Goal: Information Seeking & Learning: Learn about a topic

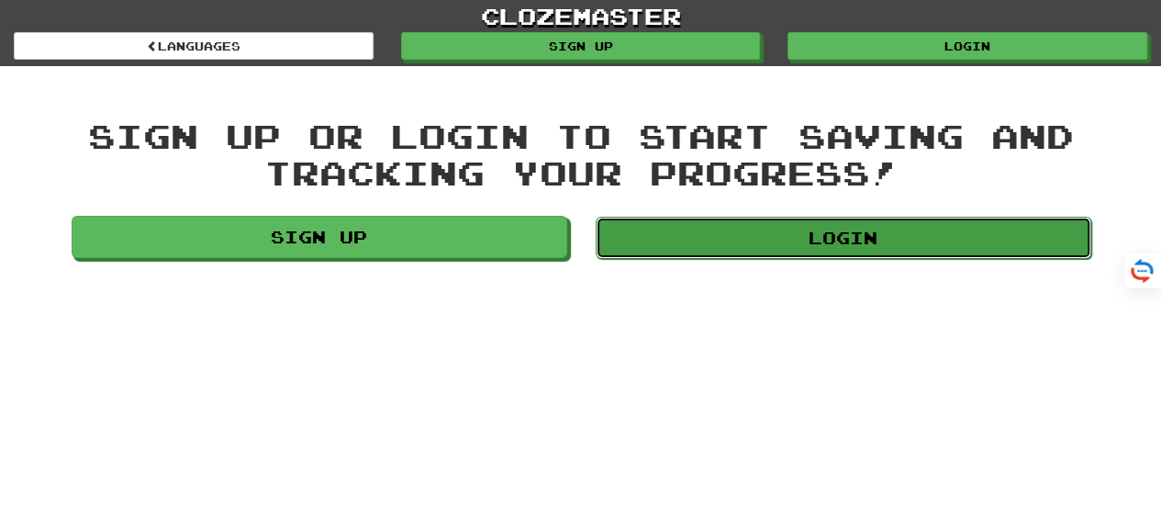
click at [796, 240] on link "Login" at bounding box center [844, 238] width 496 height 42
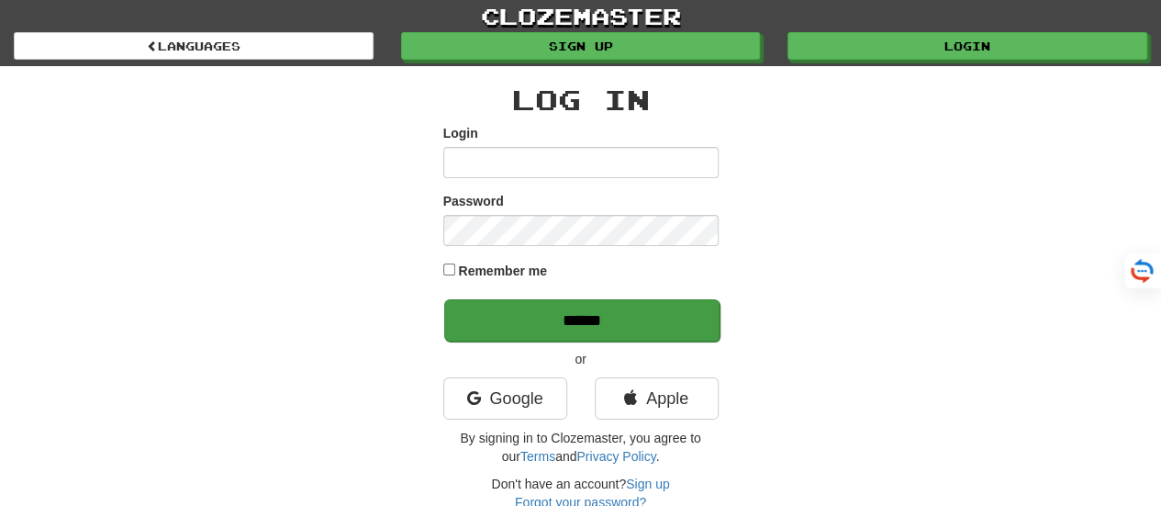
type input "*******"
click at [582, 324] on input "******" at bounding box center [581, 320] width 275 height 42
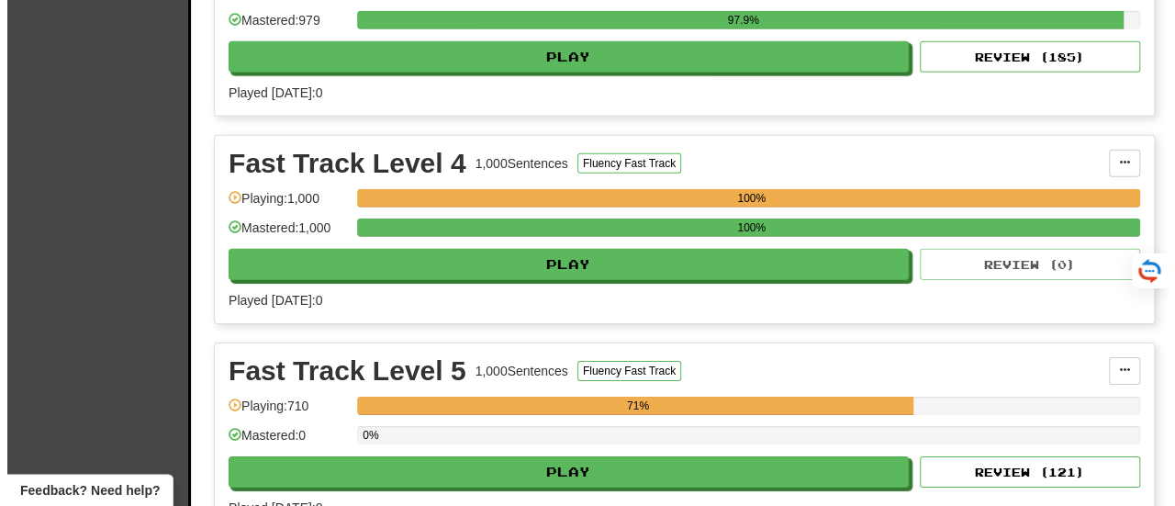
scroll to position [2853, 0]
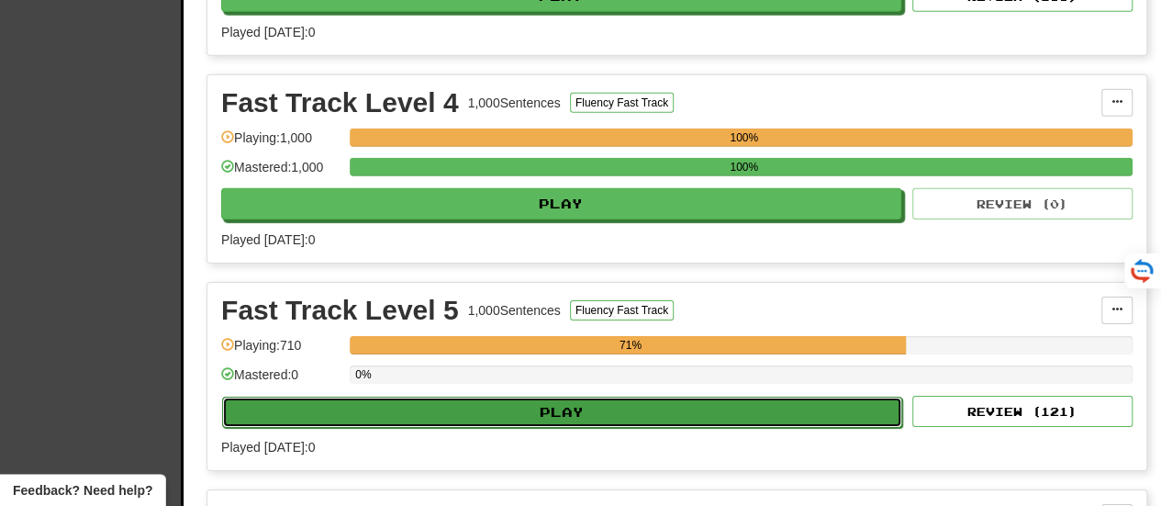
click at [548, 403] on button "Play" at bounding box center [562, 412] width 680 height 31
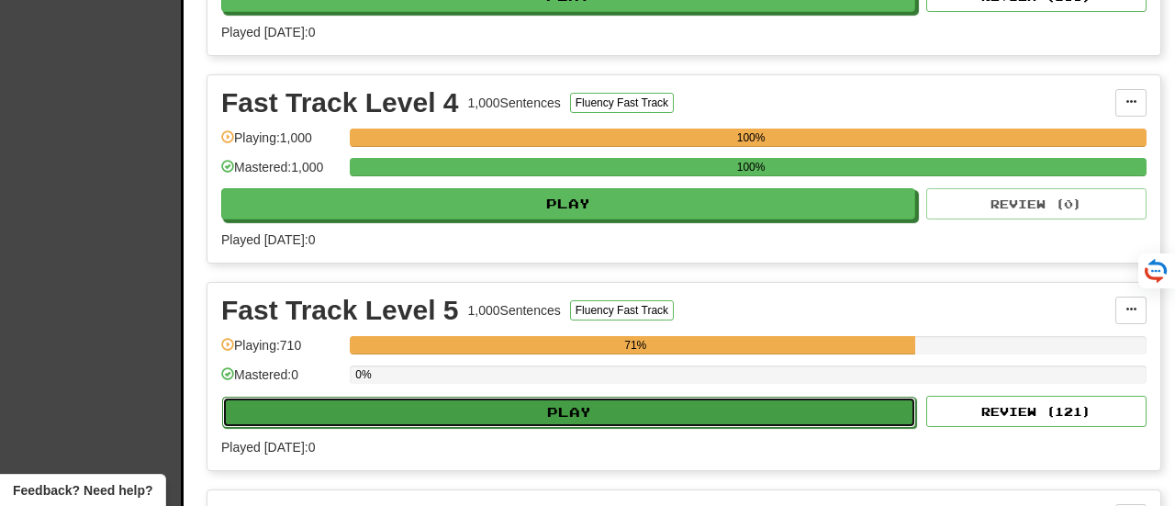
select select "**"
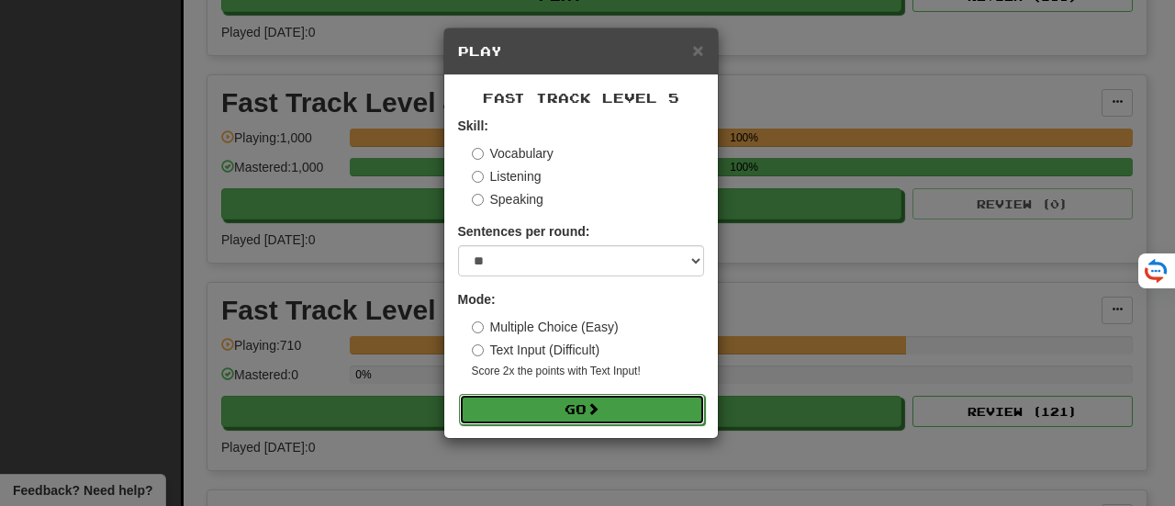
click at [562, 417] on button "Go" at bounding box center [582, 409] width 246 height 31
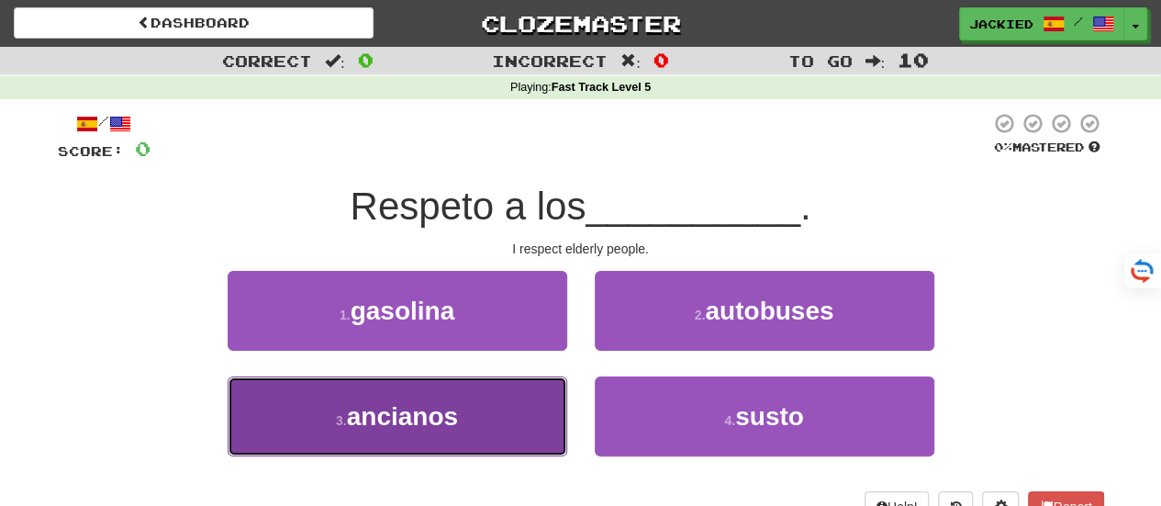
click at [423, 407] on span "ancianos" at bounding box center [402, 416] width 111 height 28
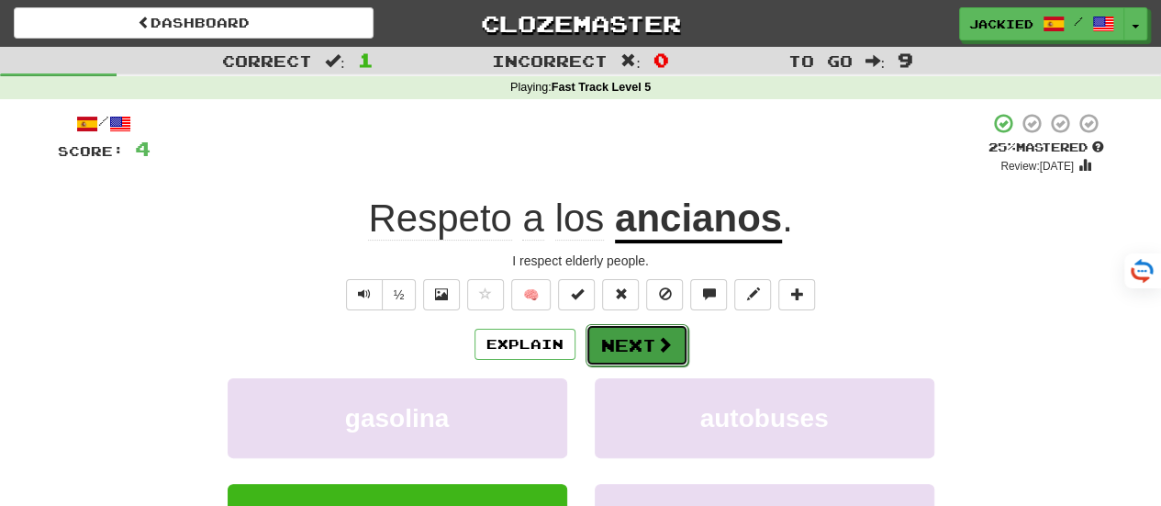
click at [619, 349] on button "Next" at bounding box center [637, 345] width 103 height 42
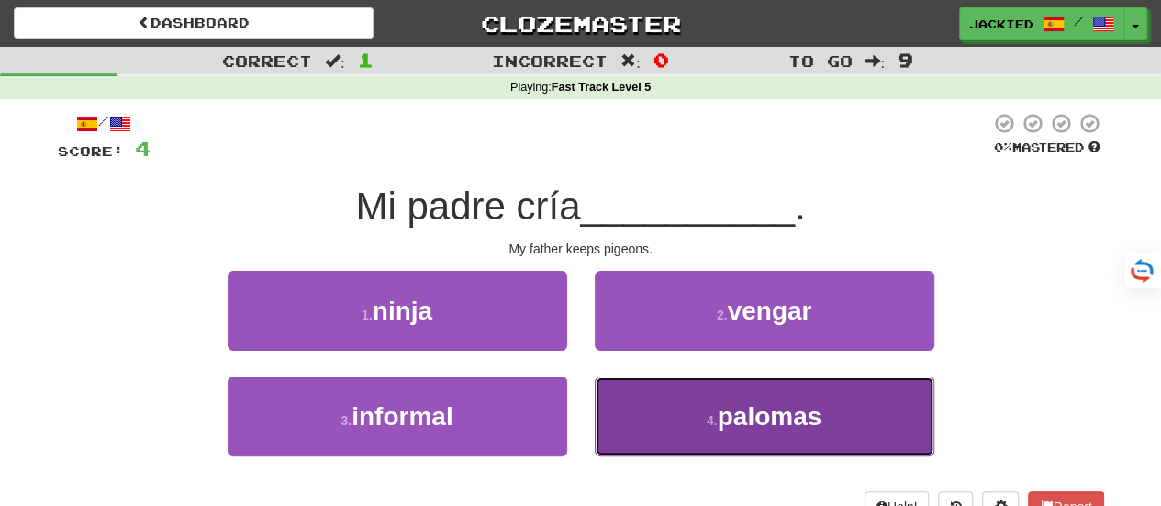
click at [652, 408] on button "4 . palomas" at bounding box center [765, 416] width 340 height 80
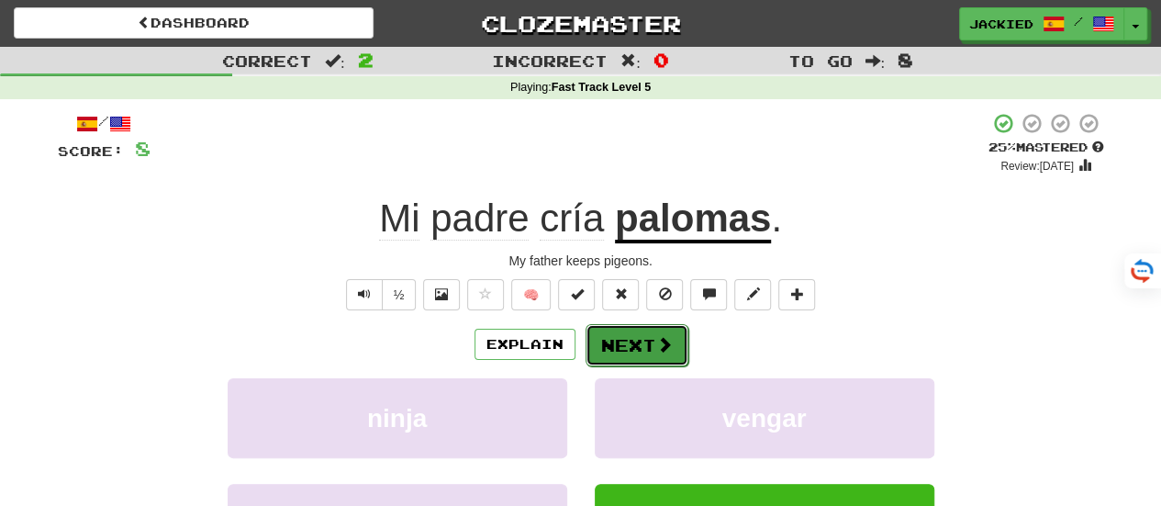
click at [619, 345] on button "Next" at bounding box center [637, 345] width 103 height 42
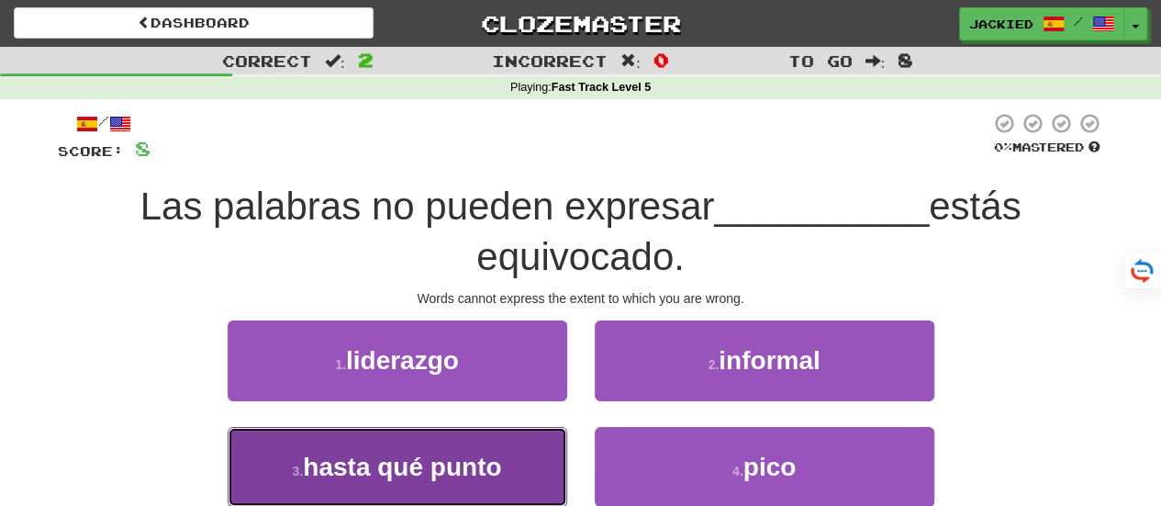
click at [408, 438] on button "3 . hasta qué punto" at bounding box center [398, 467] width 340 height 80
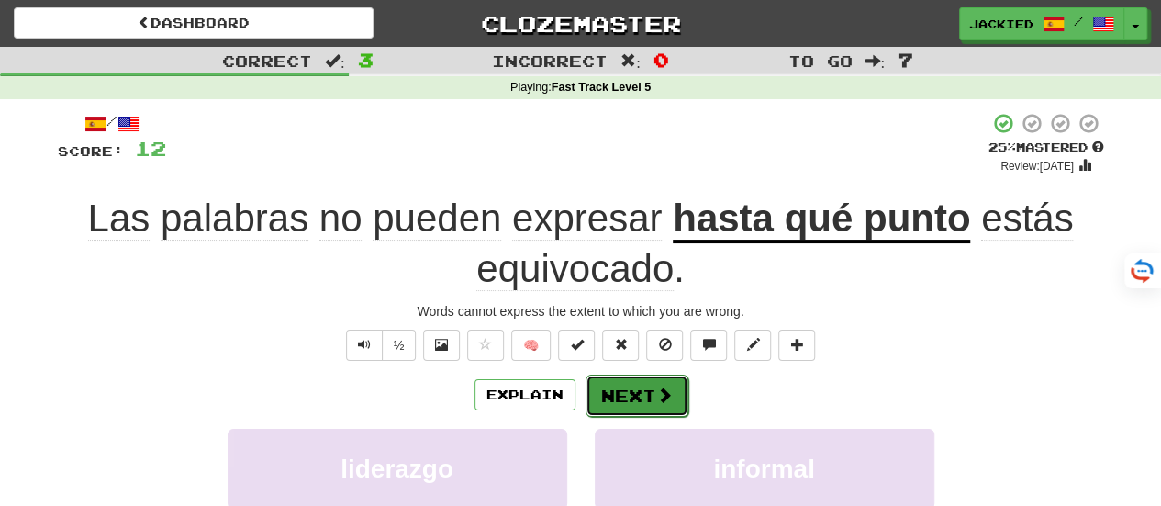
click at [627, 391] on button "Next" at bounding box center [637, 395] width 103 height 42
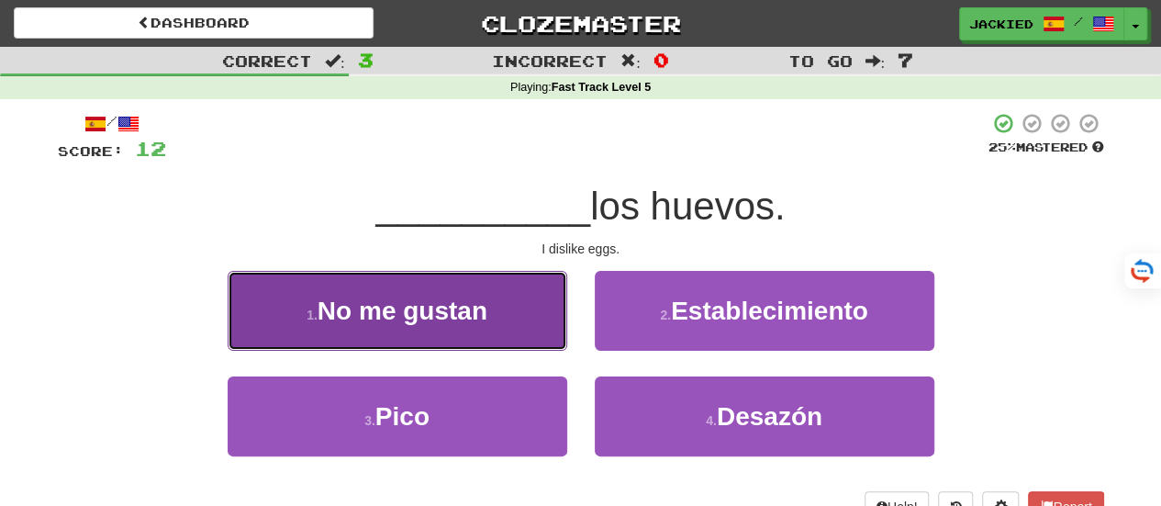
click at [450, 320] on span "No me gustan" at bounding box center [403, 310] width 170 height 28
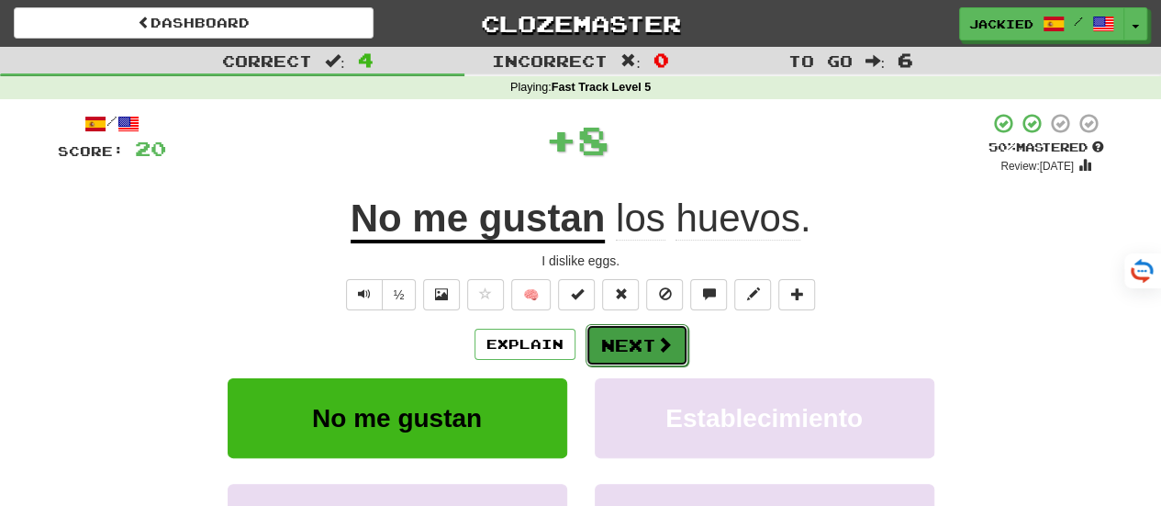
click at [606, 337] on button "Next" at bounding box center [637, 345] width 103 height 42
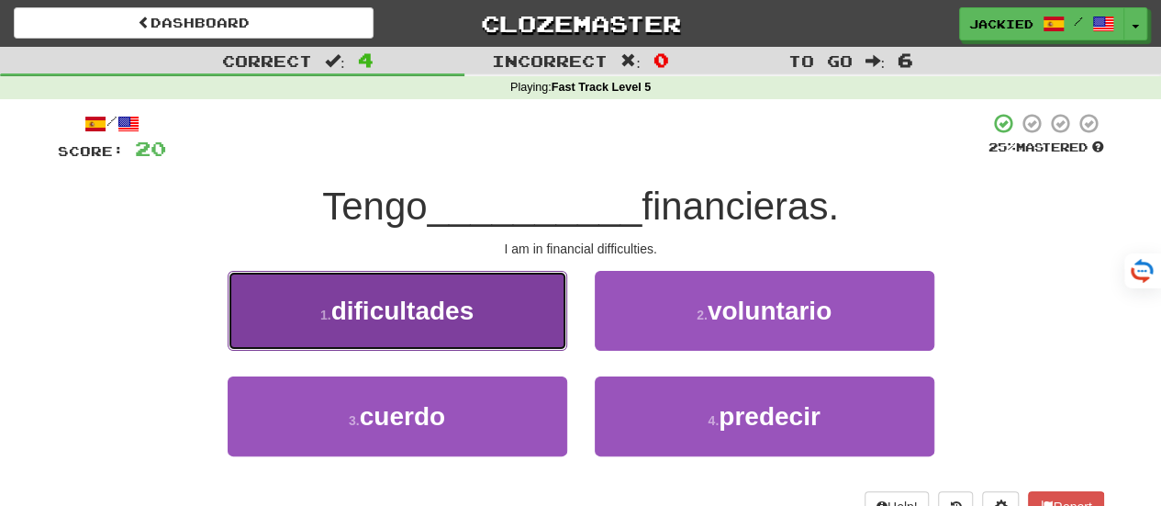
click at [491, 318] on button "1 . dificultades" at bounding box center [398, 311] width 340 height 80
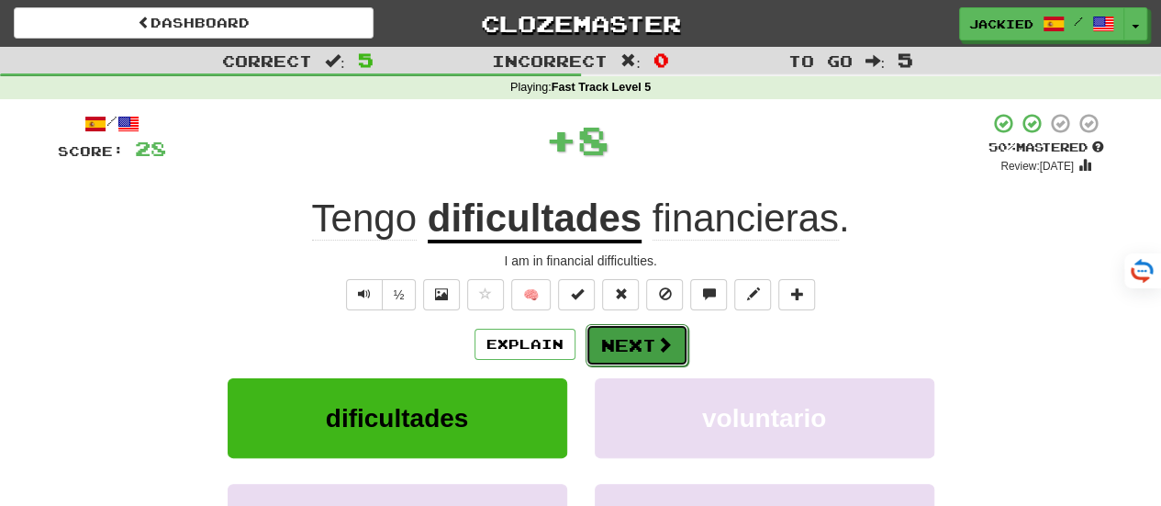
click at [635, 345] on button "Next" at bounding box center [637, 345] width 103 height 42
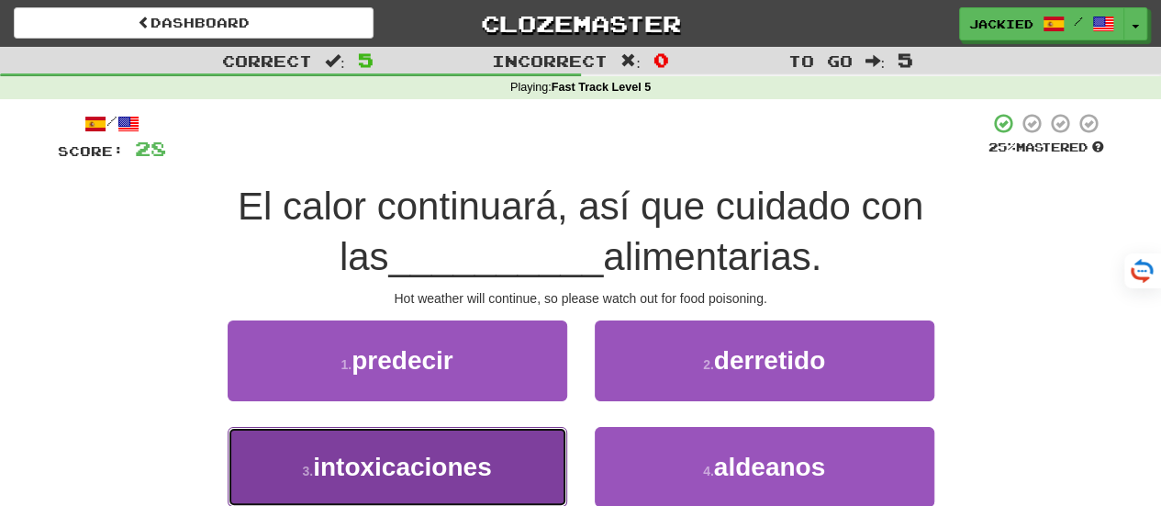
click at [480, 449] on button "3 . intoxicaciones" at bounding box center [398, 467] width 340 height 80
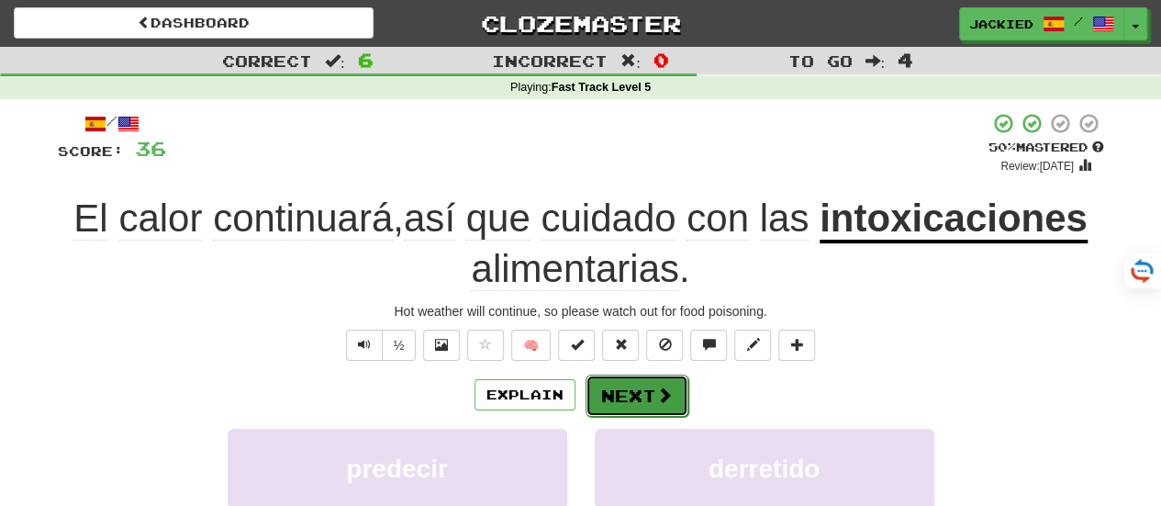
click at [626, 388] on button "Next" at bounding box center [637, 395] width 103 height 42
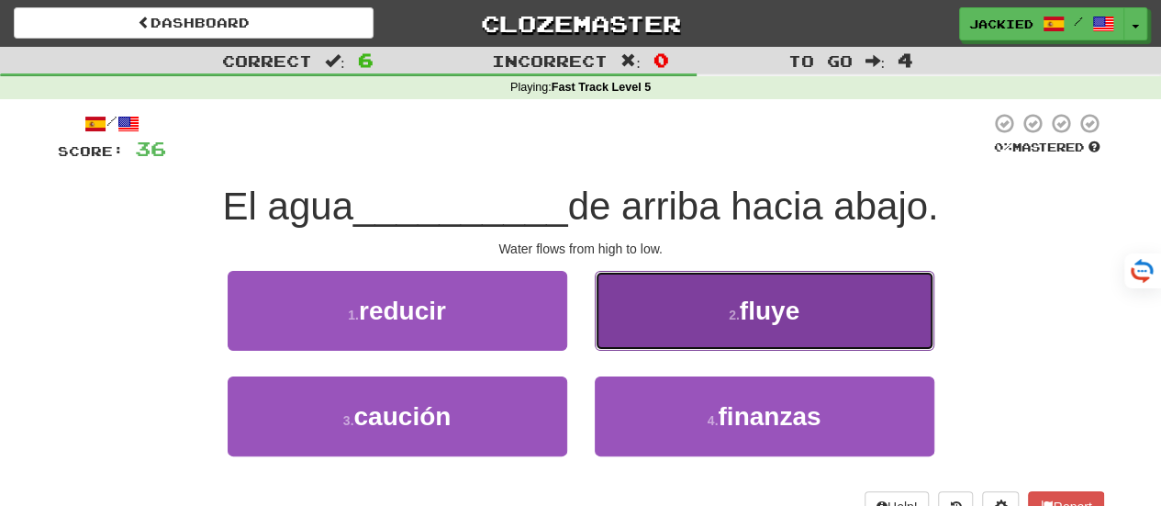
click at [661, 315] on button "2 . fluye" at bounding box center [765, 311] width 340 height 80
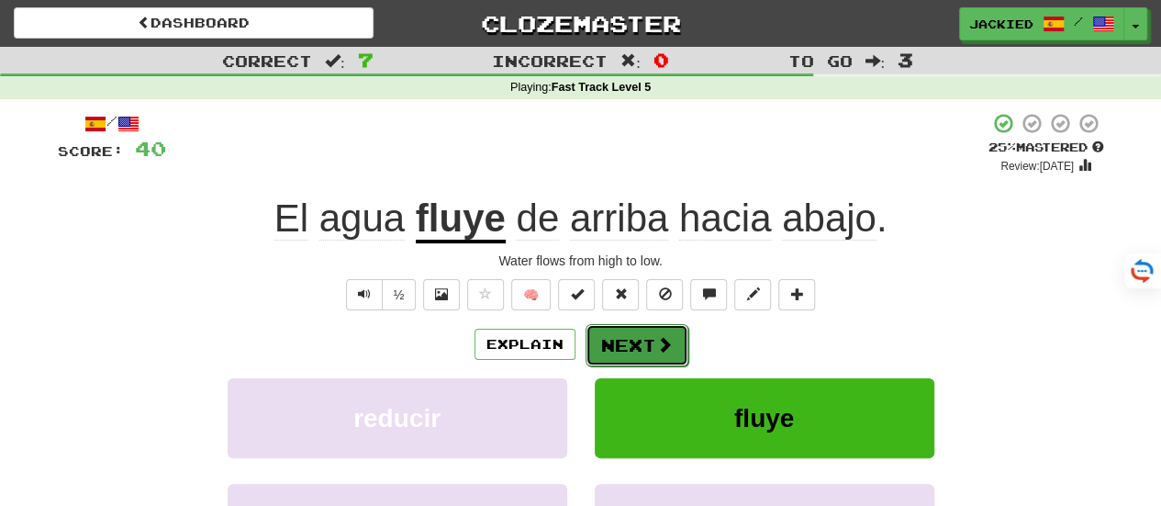
click at [610, 352] on button "Next" at bounding box center [637, 345] width 103 height 42
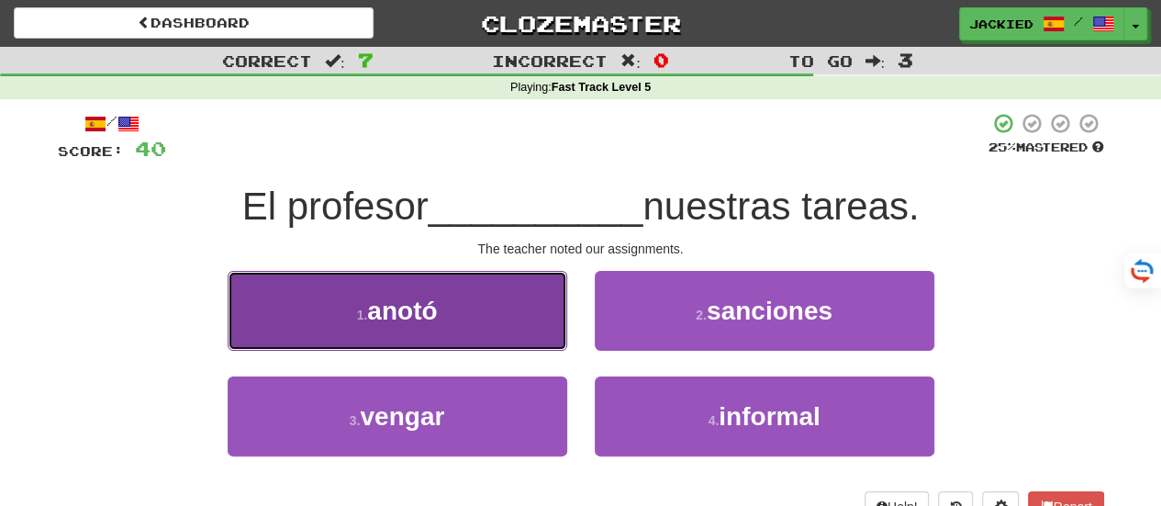
click at [402, 318] on span "anotó" at bounding box center [402, 310] width 70 height 28
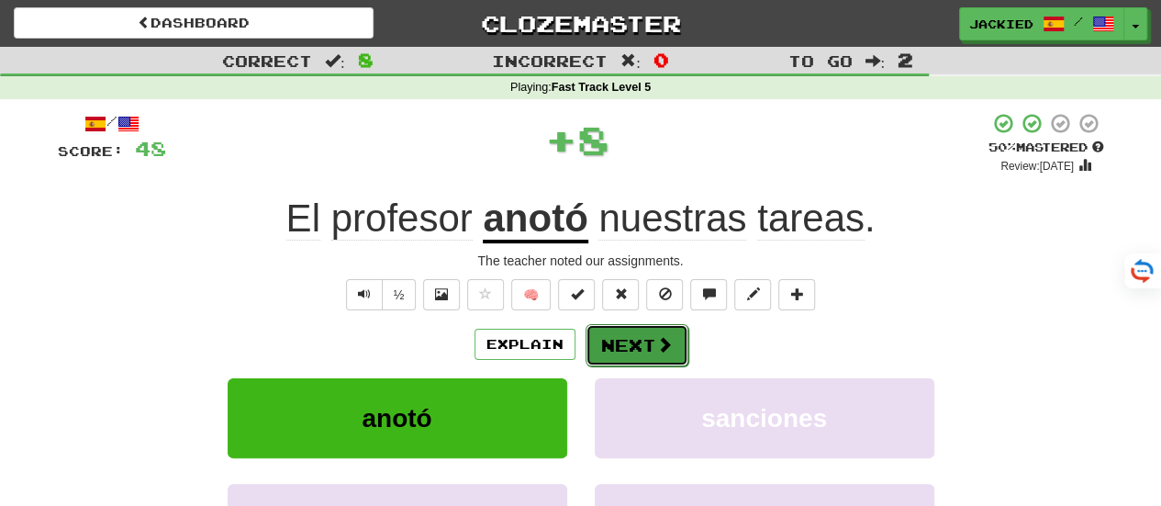
click at [608, 335] on button "Next" at bounding box center [637, 345] width 103 height 42
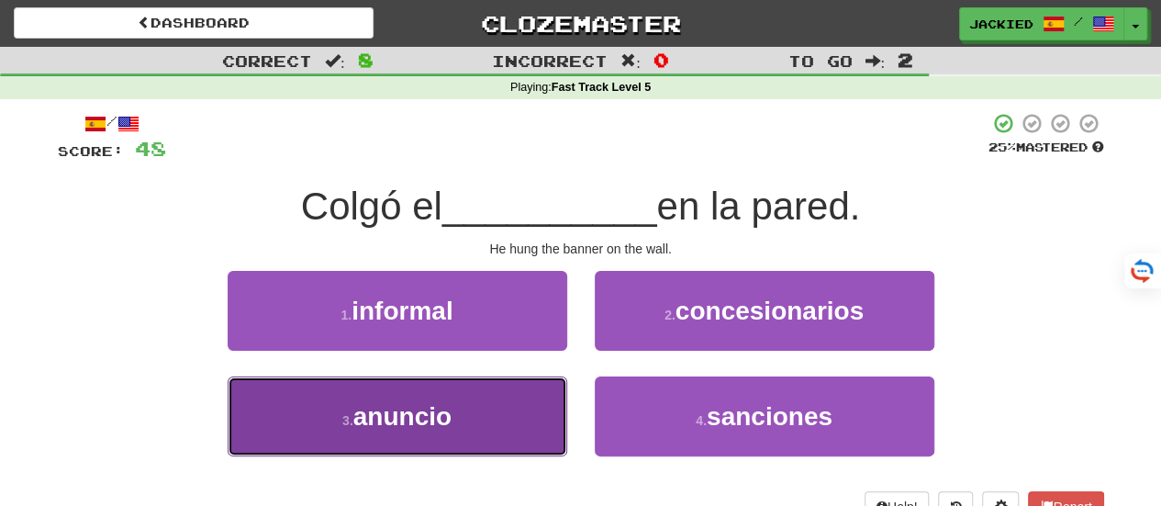
click at [461, 413] on button "3 . anuncio" at bounding box center [398, 416] width 340 height 80
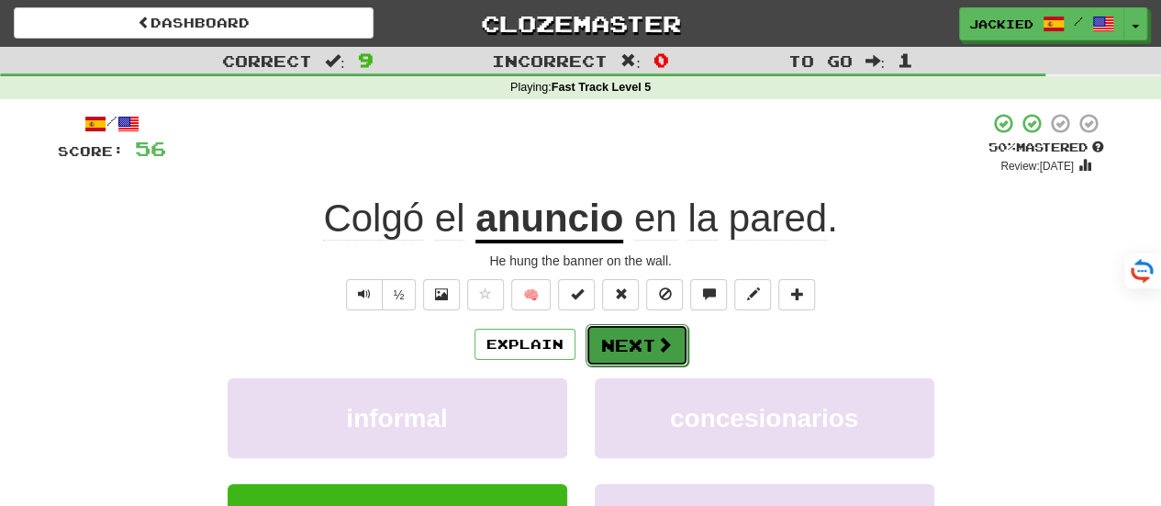
click at [620, 344] on button "Next" at bounding box center [637, 345] width 103 height 42
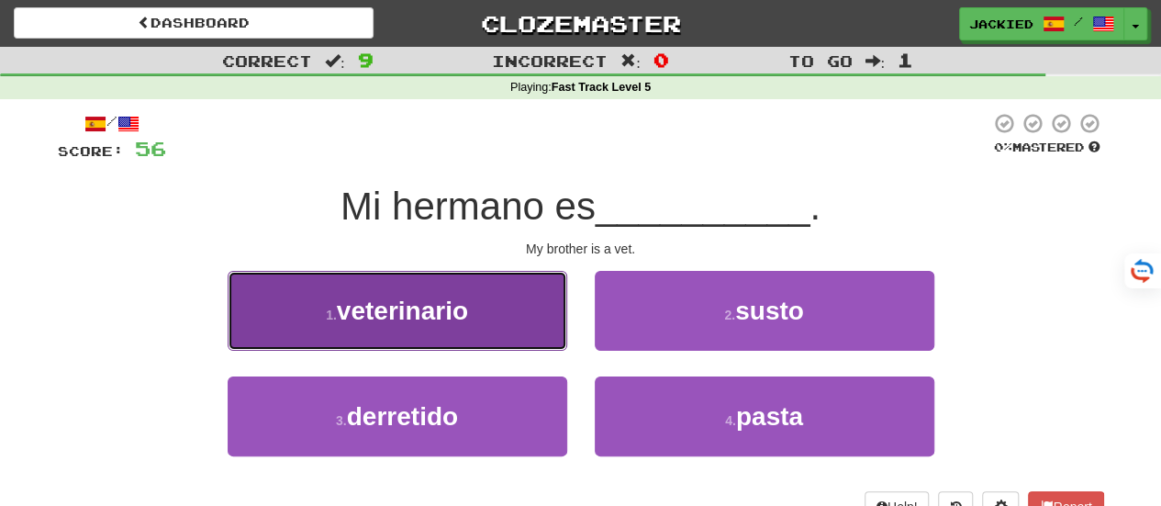
click at [441, 298] on span "veterinario" at bounding box center [402, 310] width 131 height 28
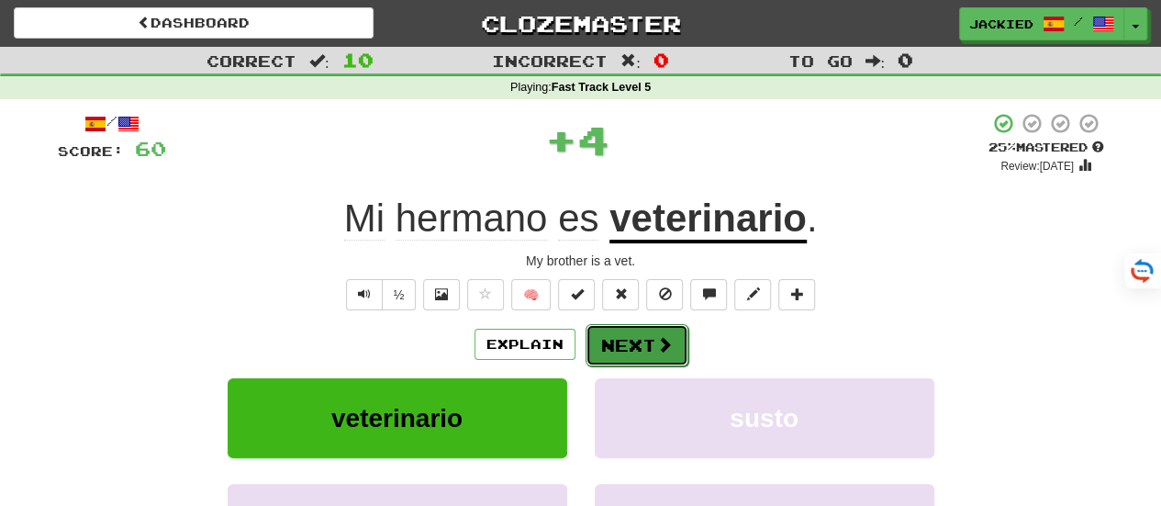
click at [632, 333] on button "Next" at bounding box center [637, 345] width 103 height 42
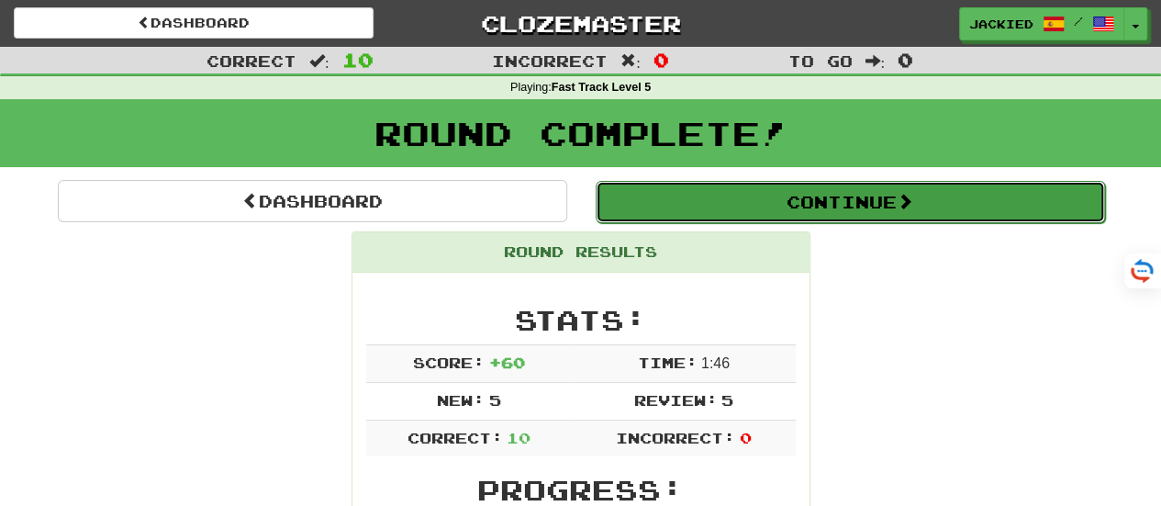
click at [821, 201] on button "Continue" at bounding box center [850, 202] width 509 height 42
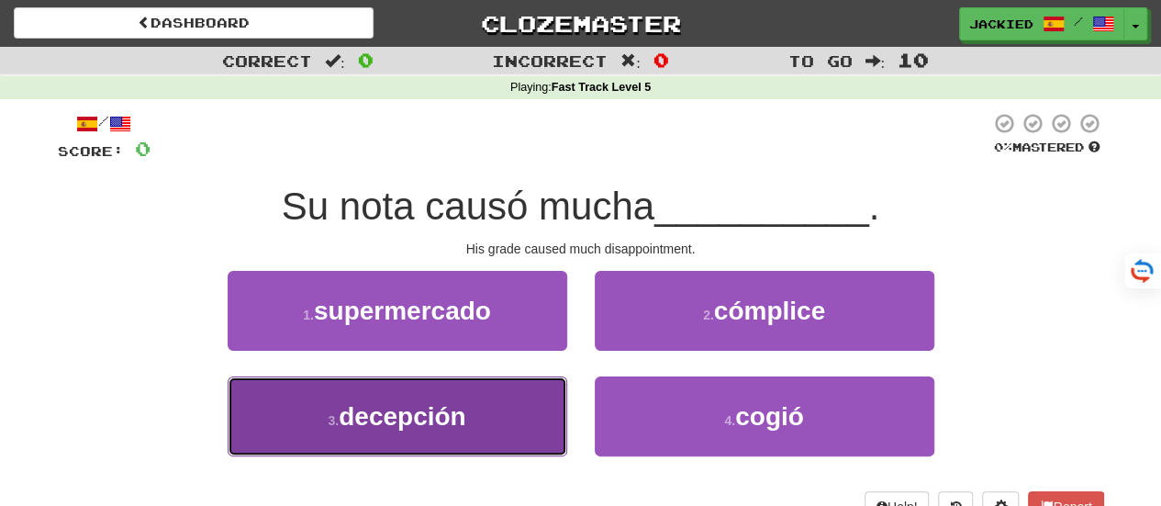
click at [420, 405] on span "decepción" at bounding box center [402, 416] width 127 height 28
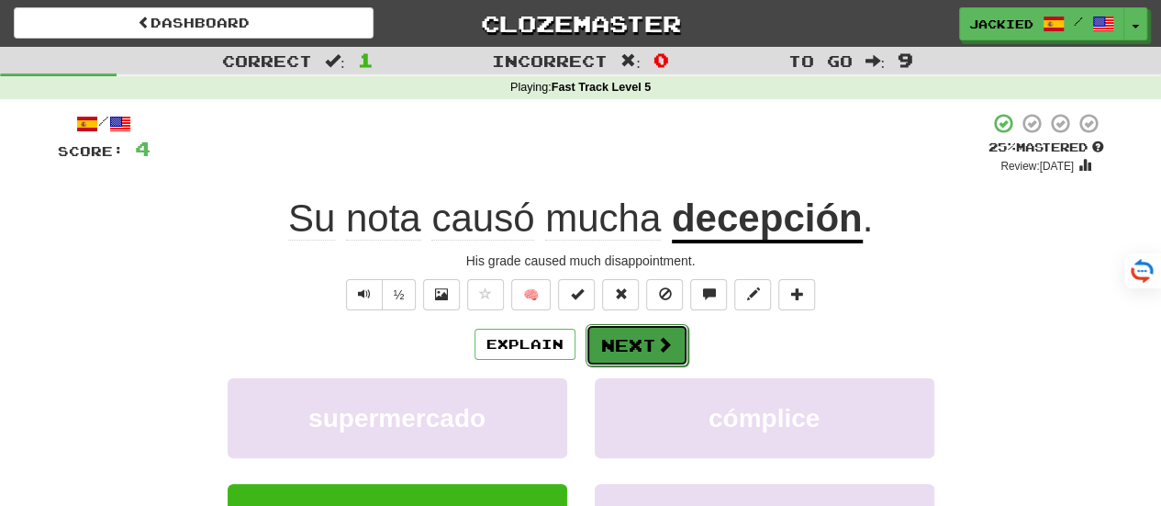
click at [629, 330] on button "Next" at bounding box center [637, 345] width 103 height 42
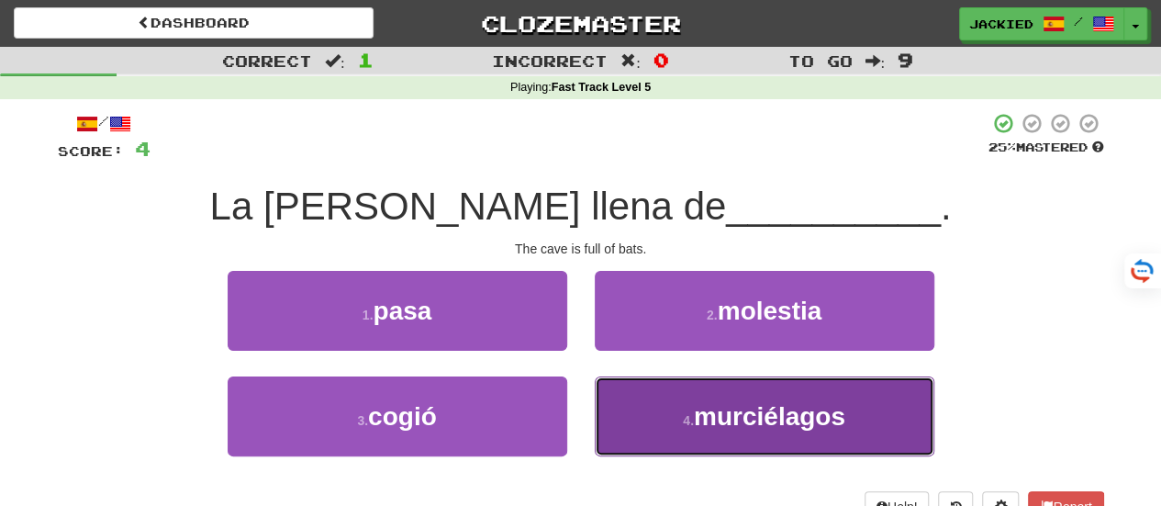
click at [672, 402] on button "4 . murciélagos" at bounding box center [765, 416] width 340 height 80
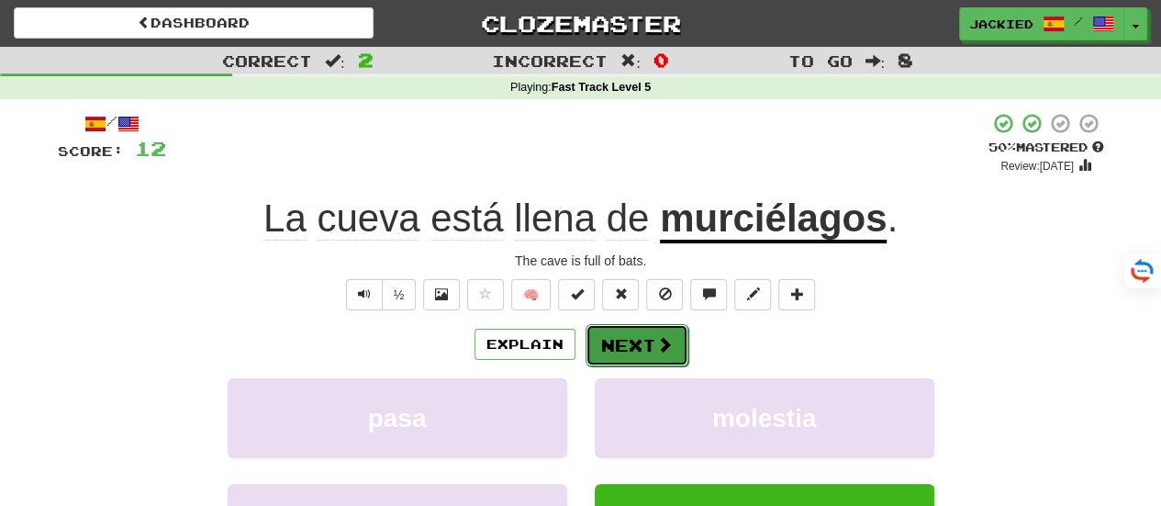
click at [613, 341] on button "Next" at bounding box center [637, 345] width 103 height 42
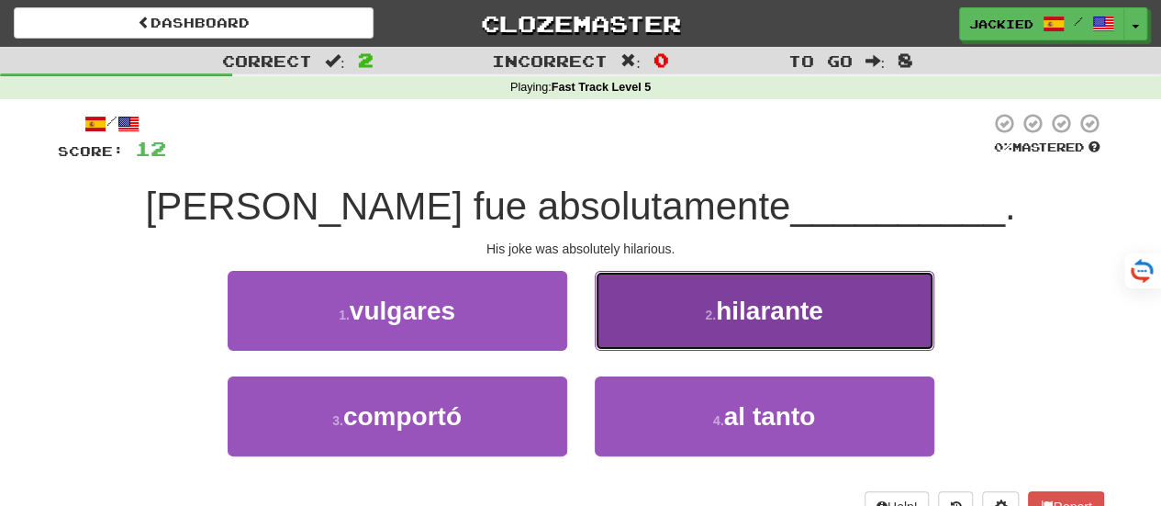
click at [659, 282] on button "2 . hilarante" at bounding box center [765, 311] width 340 height 80
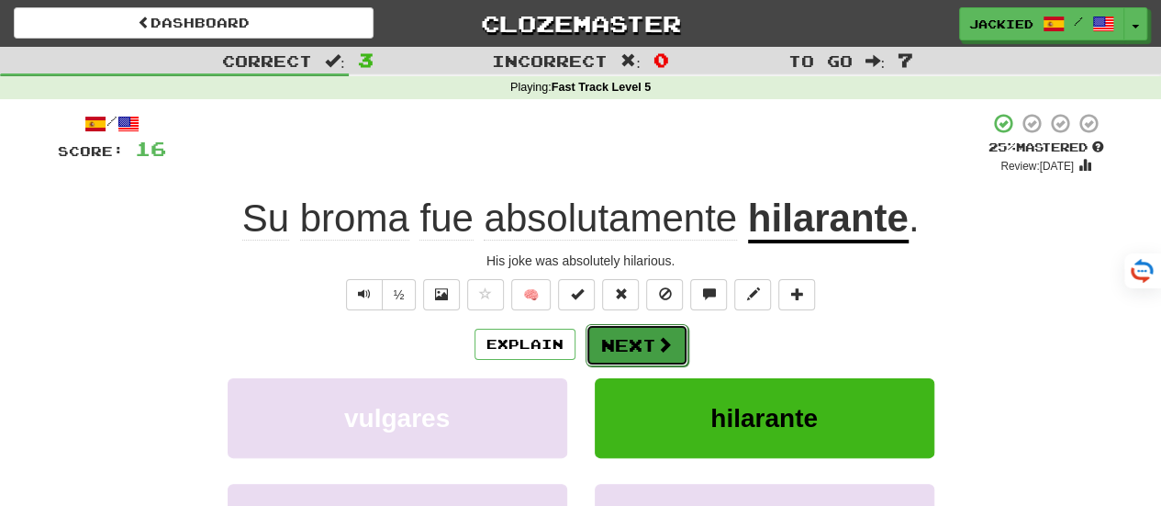
click at [595, 340] on button "Next" at bounding box center [637, 345] width 103 height 42
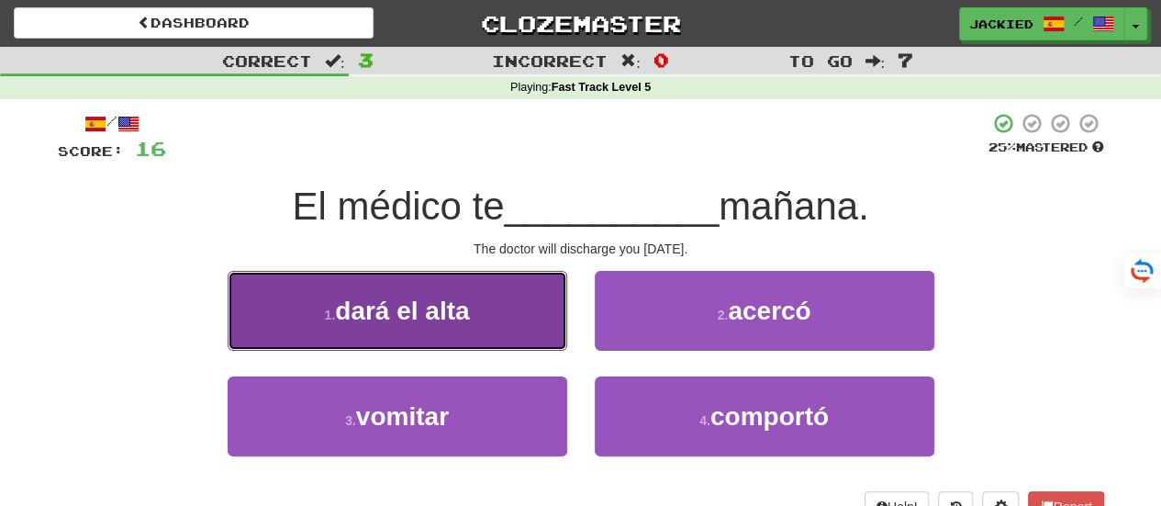
click at [432, 307] on span "dará el alta" at bounding box center [402, 310] width 134 height 28
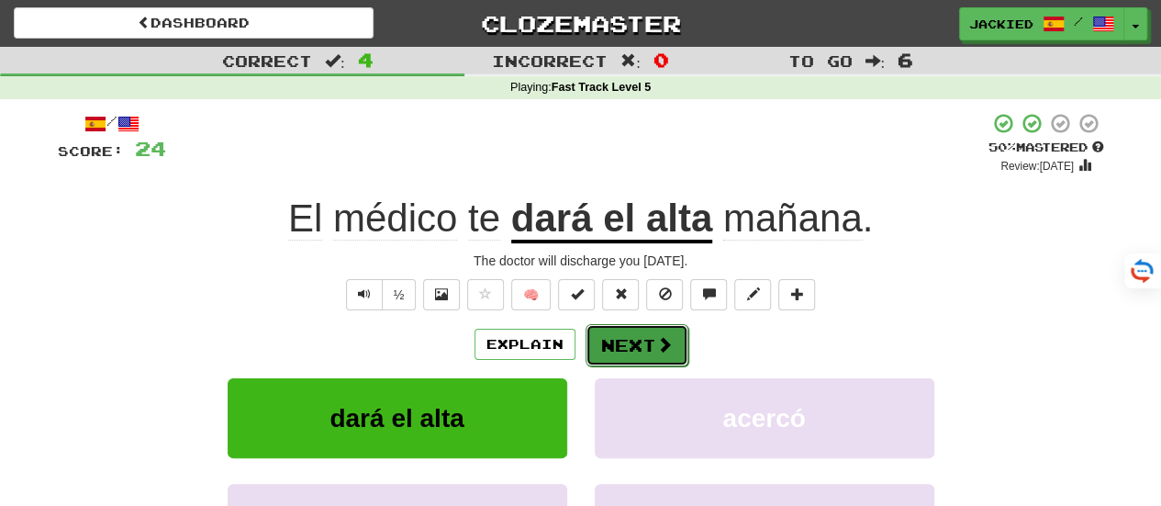
click at [626, 352] on button "Next" at bounding box center [637, 345] width 103 height 42
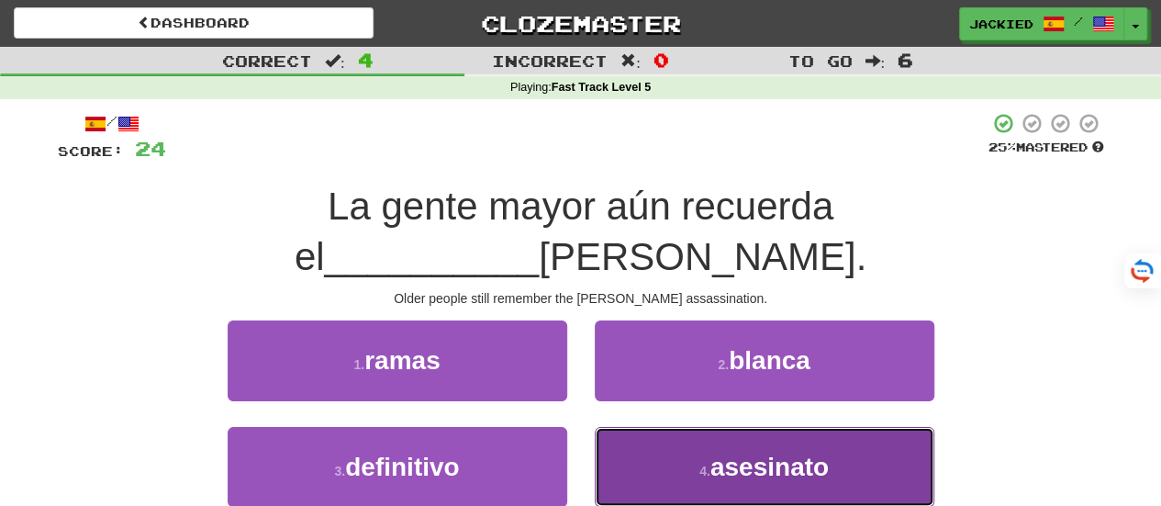
click at [659, 427] on button "4 . asesinato" at bounding box center [765, 467] width 340 height 80
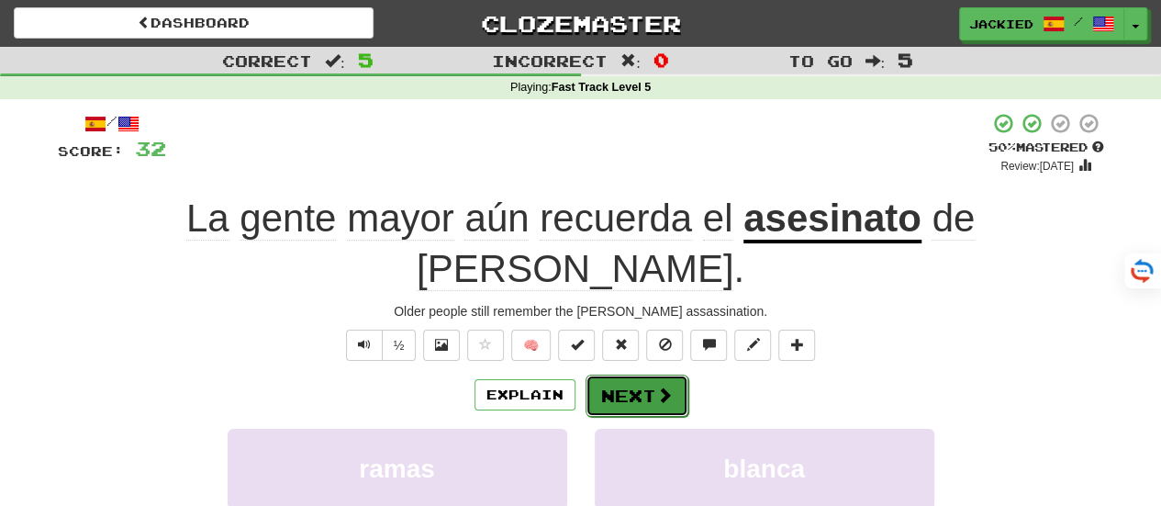
click at [624, 374] on button "Next" at bounding box center [637, 395] width 103 height 42
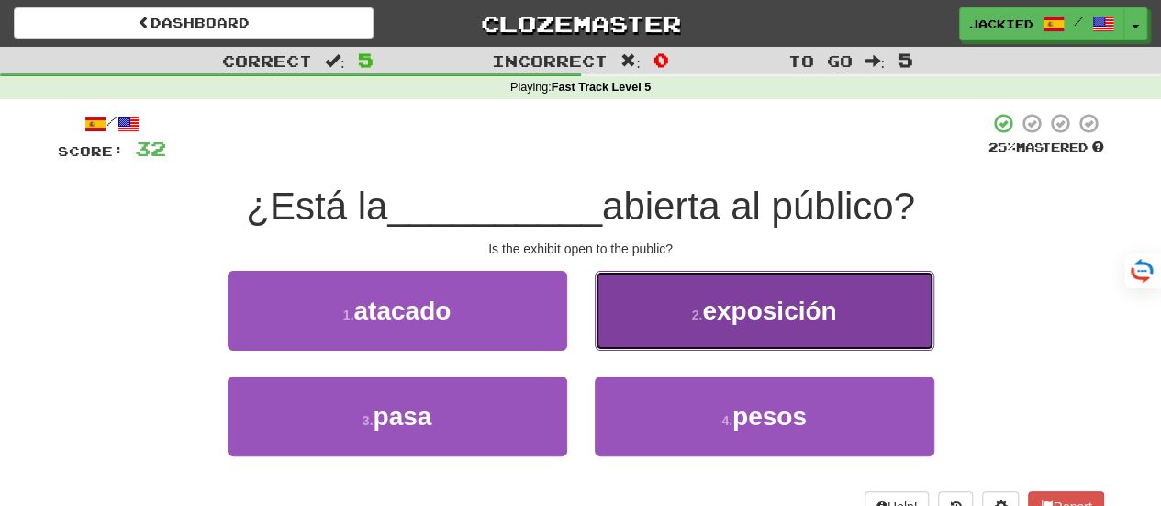
click at [631, 326] on button "2 . exposición" at bounding box center [765, 311] width 340 height 80
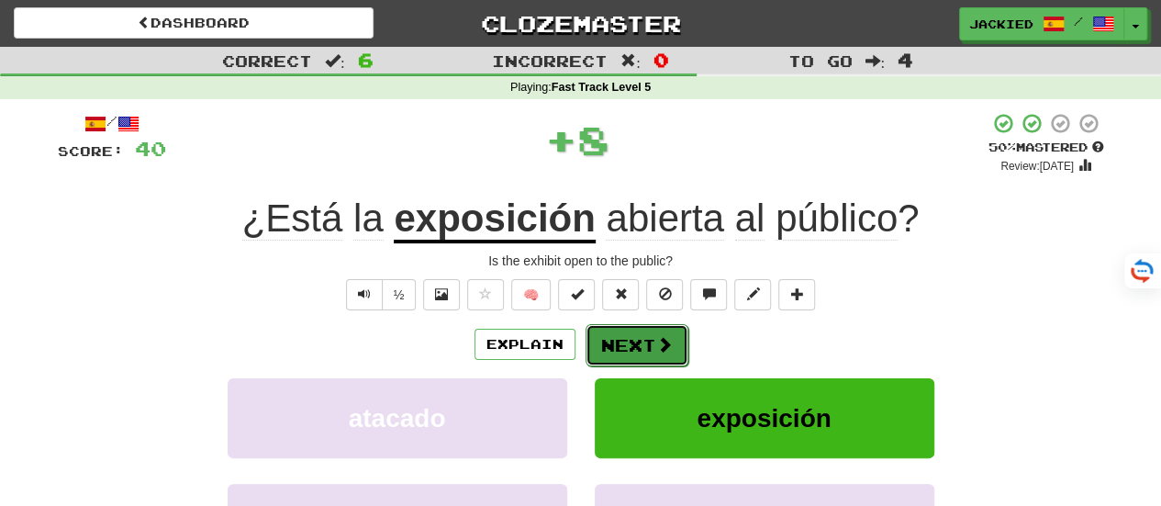
click at [609, 347] on button "Next" at bounding box center [637, 345] width 103 height 42
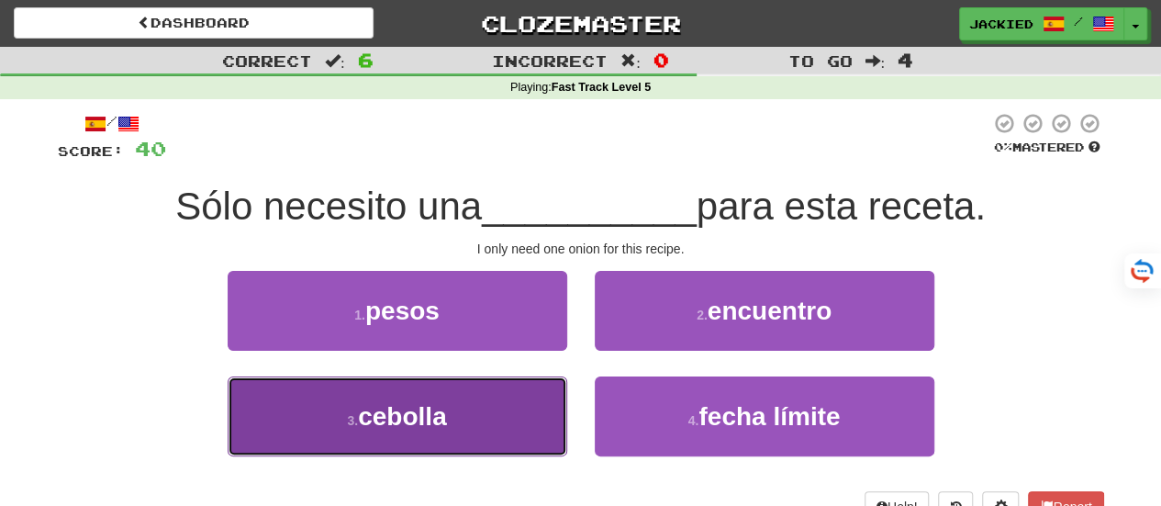
click at [391, 406] on span "cebolla" at bounding box center [402, 416] width 88 height 28
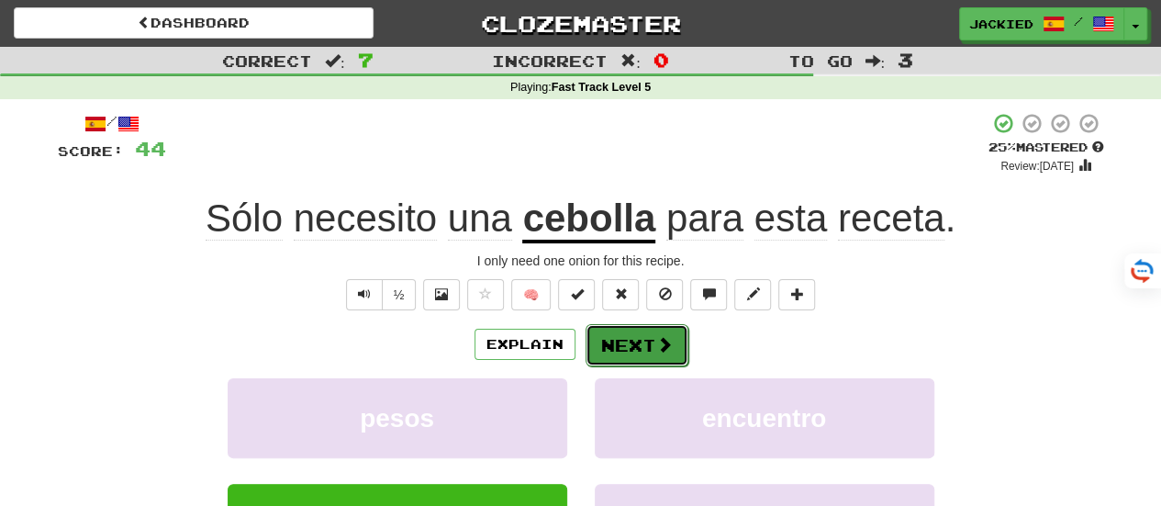
click at [614, 352] on button "Next" at bounding box center [637, 345] width 103 height 42
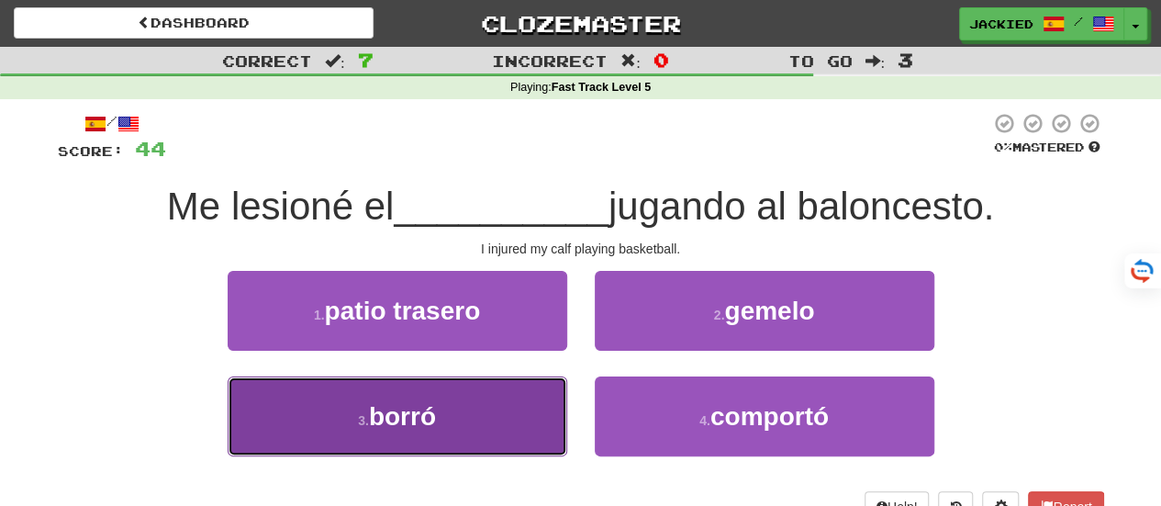
click at [430, 386] on button "3 . [GEOGRAPHIC_DATA]" at bounding box center [398, 416] width 340 height 80
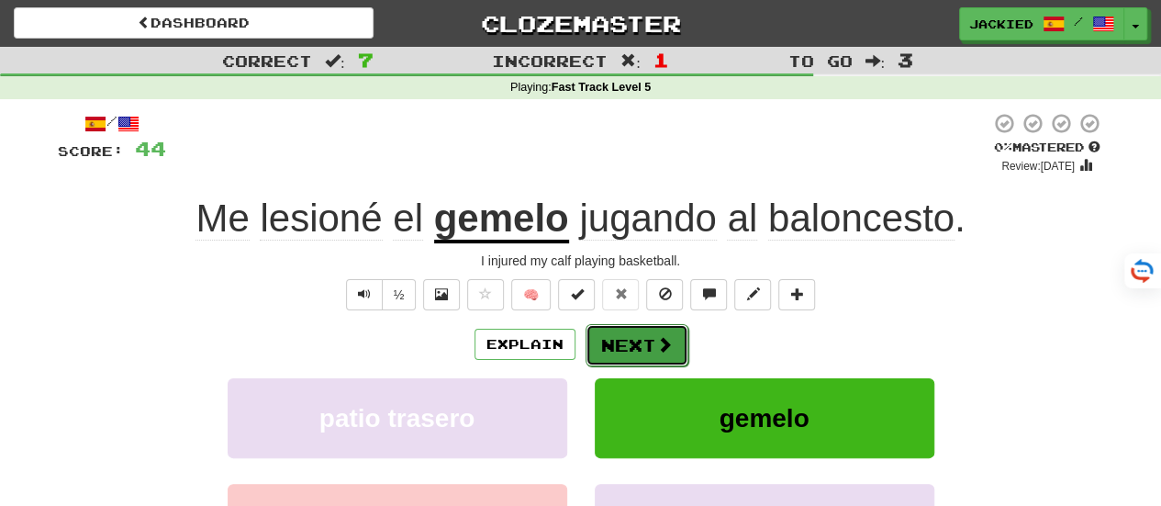
click at [625, 335] on button "Next" at bounding box center [637, 345] width 103 height 42
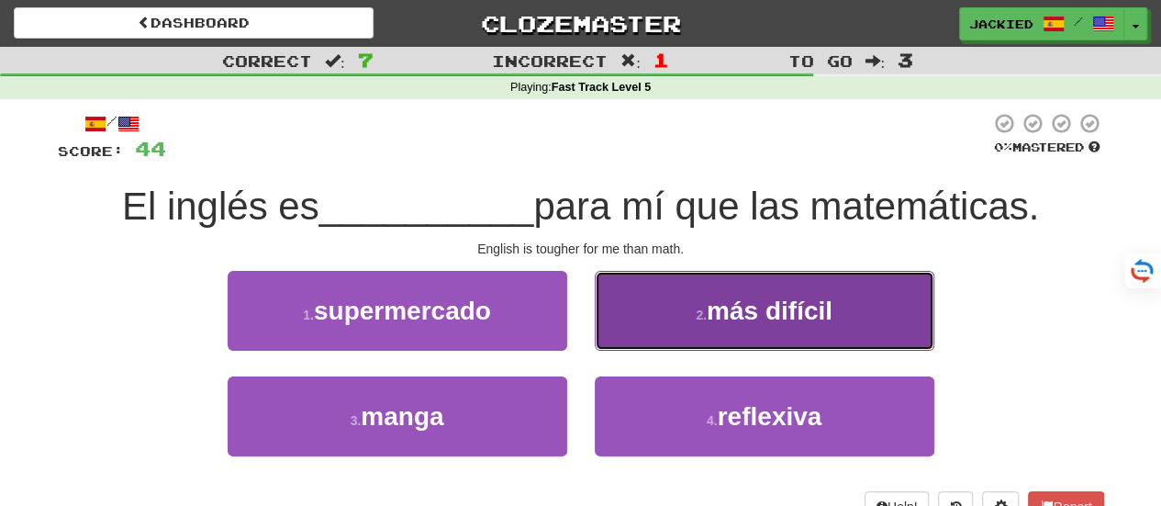
click at [630, 308] on button "2 . más difícil" at bounding box center [765, 311] width 340 height 80
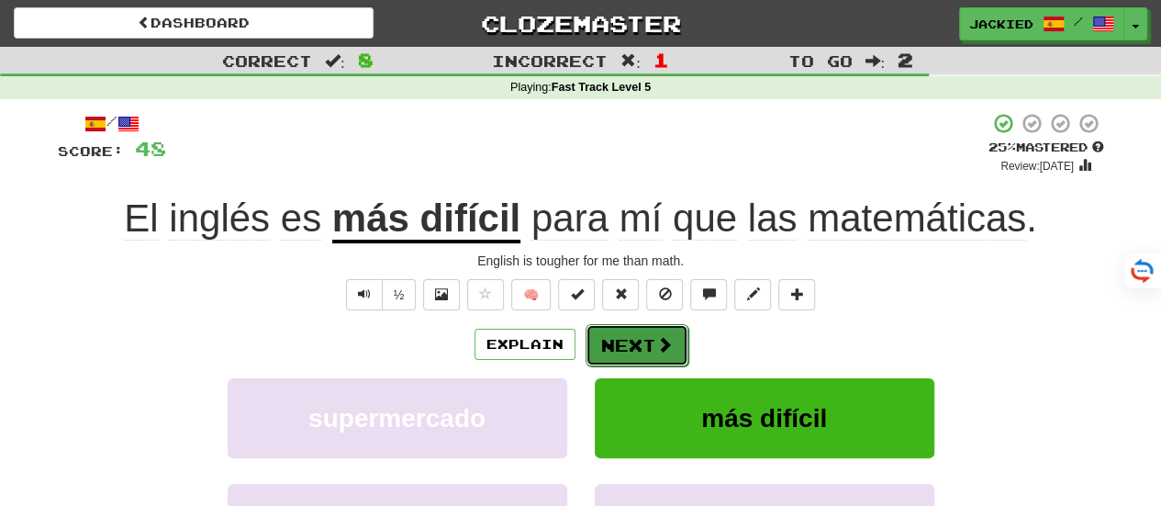
click at [609, 342] on button "Next" at bounding box center [637, 345] width 103 height 42
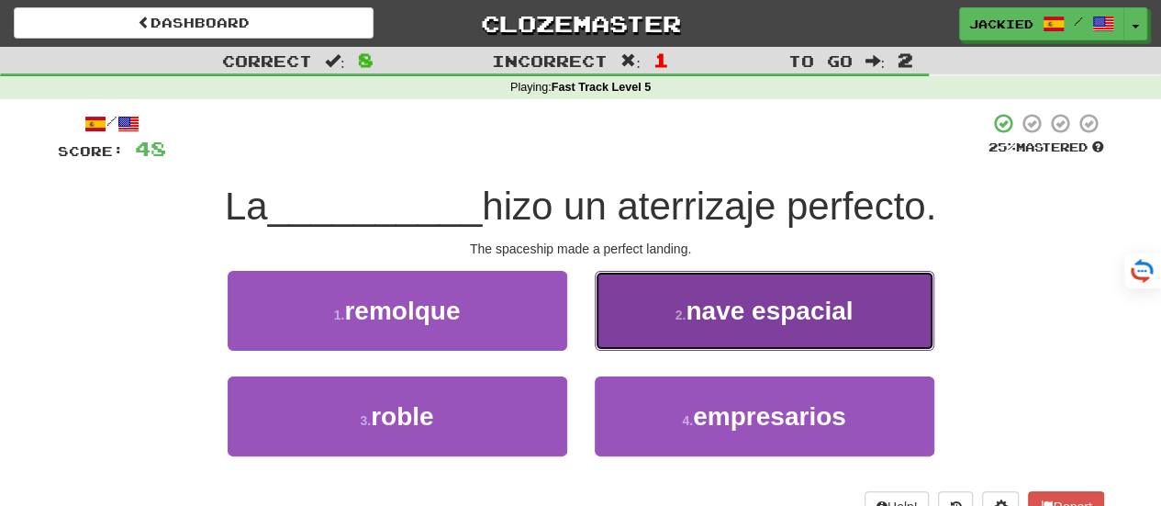
click at [639, 336] on button "2 . [PERSON_NAME] espacial" at bounding box center [765, 311] width 340 height 80
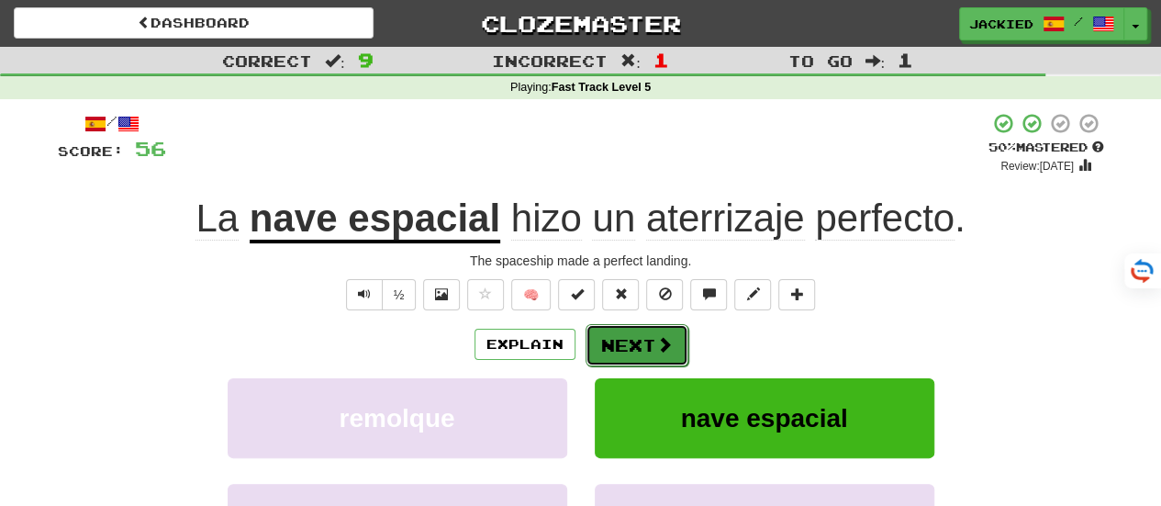
click at [608, 338] on button "Next" at bounding box center [637, 345] width 103 height 42
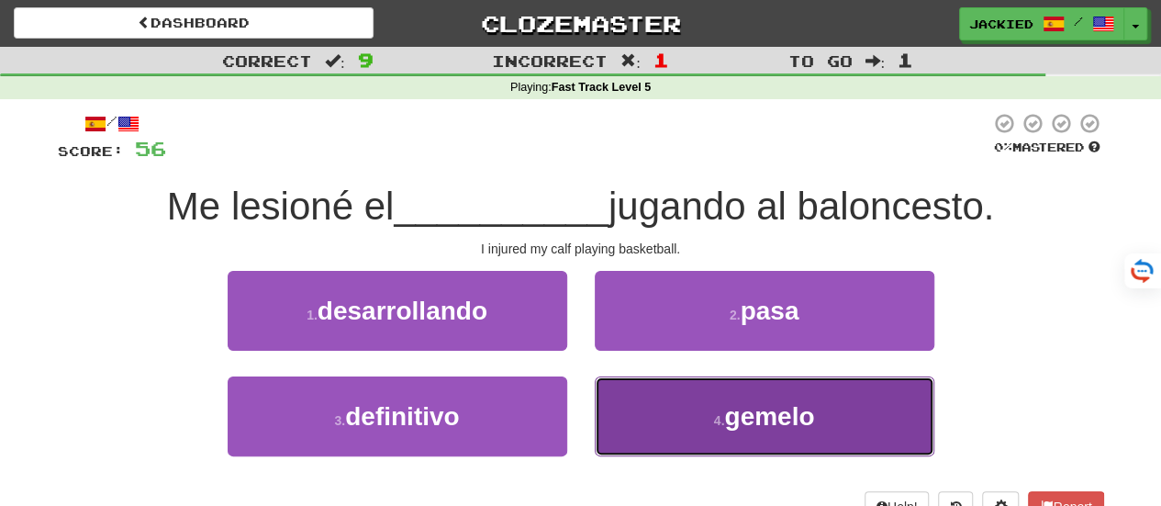
click at [643, 401] on button "4 . [GEOGRAPHIC_DATA]" at bounding box center [765, 416] width 340 height 80
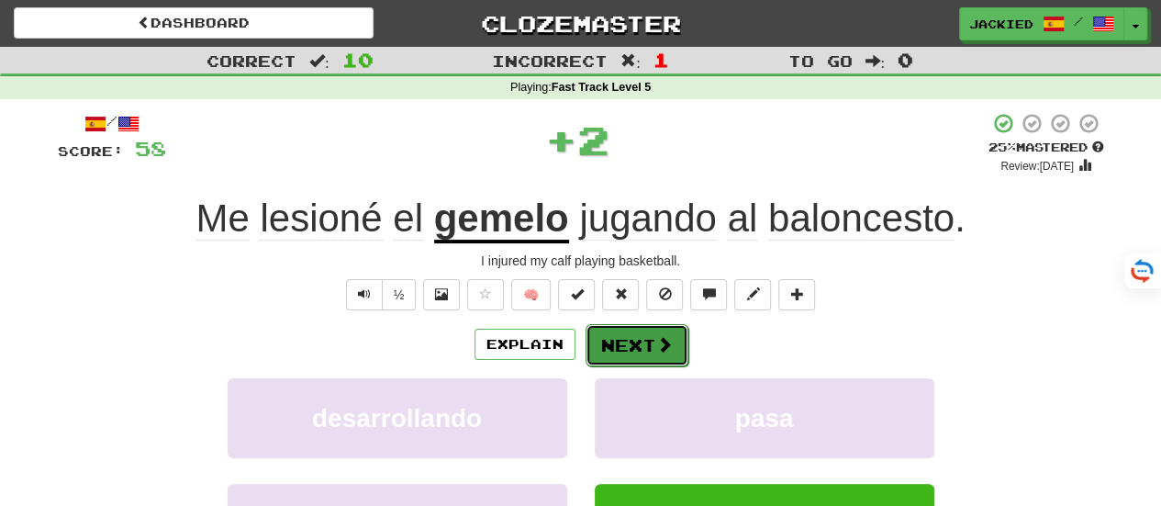
click at [624, 336] on button "Next" at bounding box center [637, 345] width 103 height 42
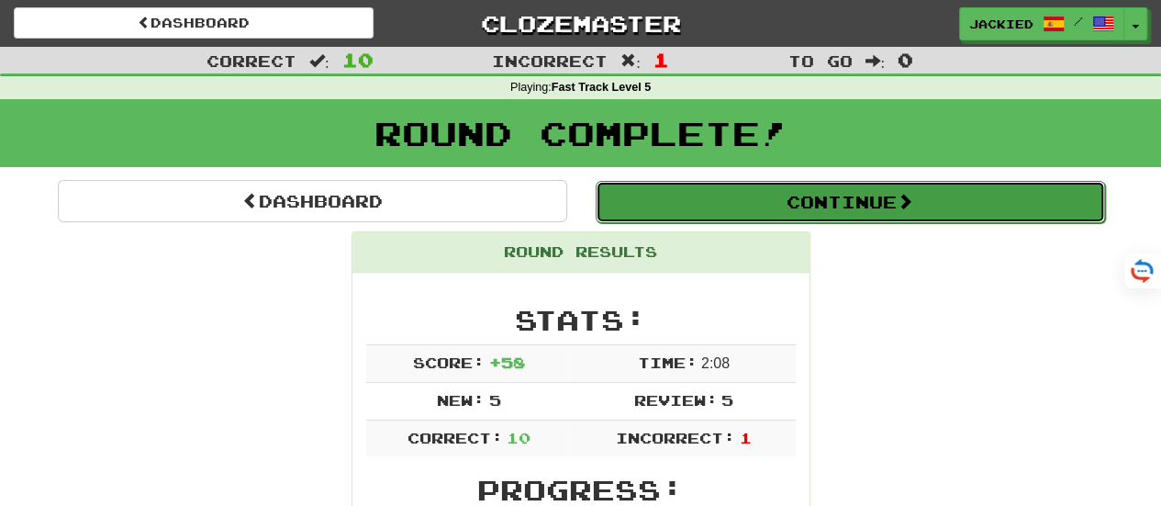
click at [791, 199] on button "Continue" at bounding box center [850, 202] width 509 height 42
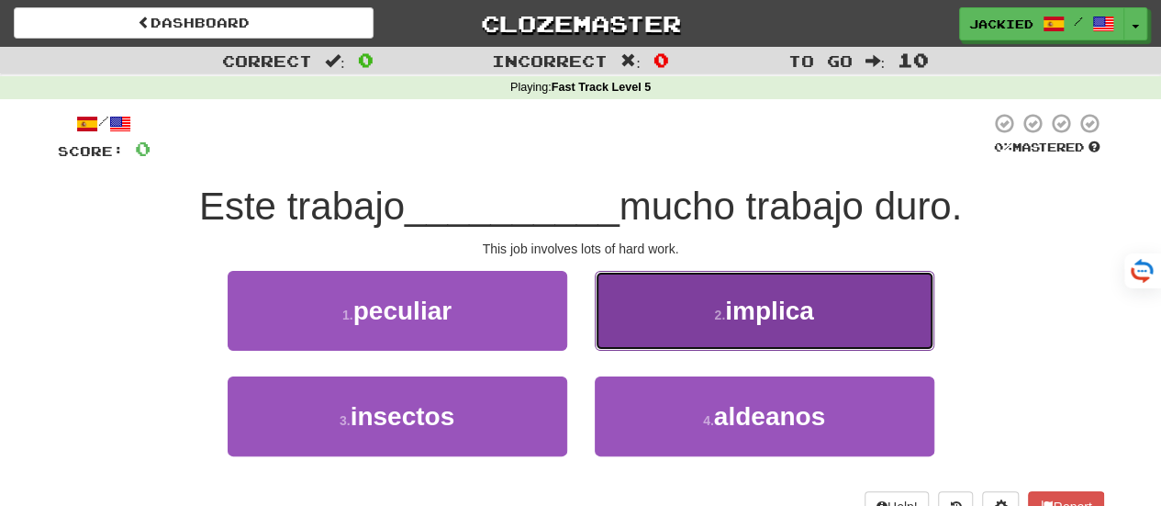
click at [799, 327] on button "2 . implica" at bounding box center [765, 311] width 340 height 80
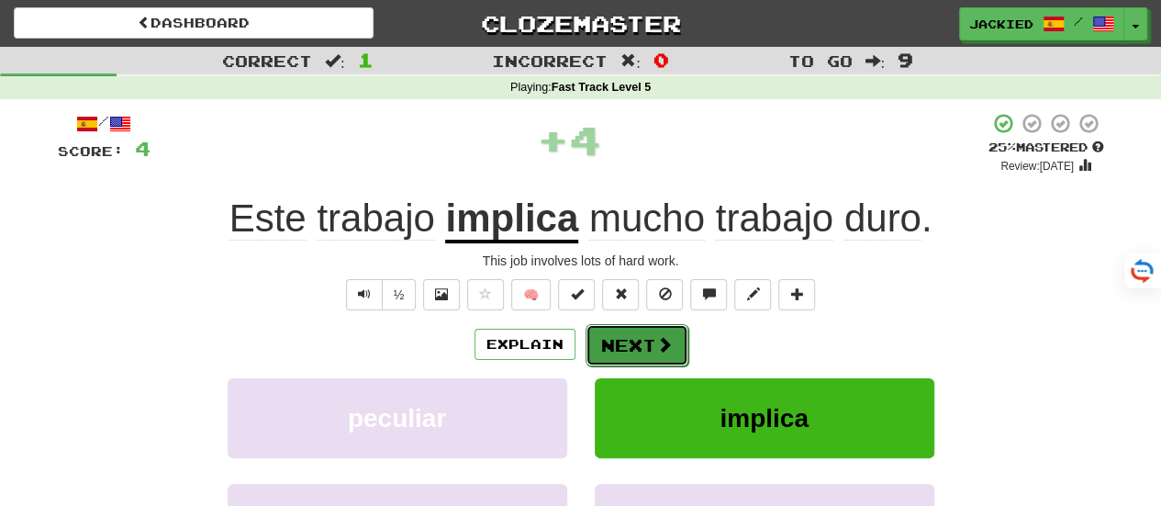
click at [631, 350] on button "Next" at bounding box center [637, 345] width 103 height 42
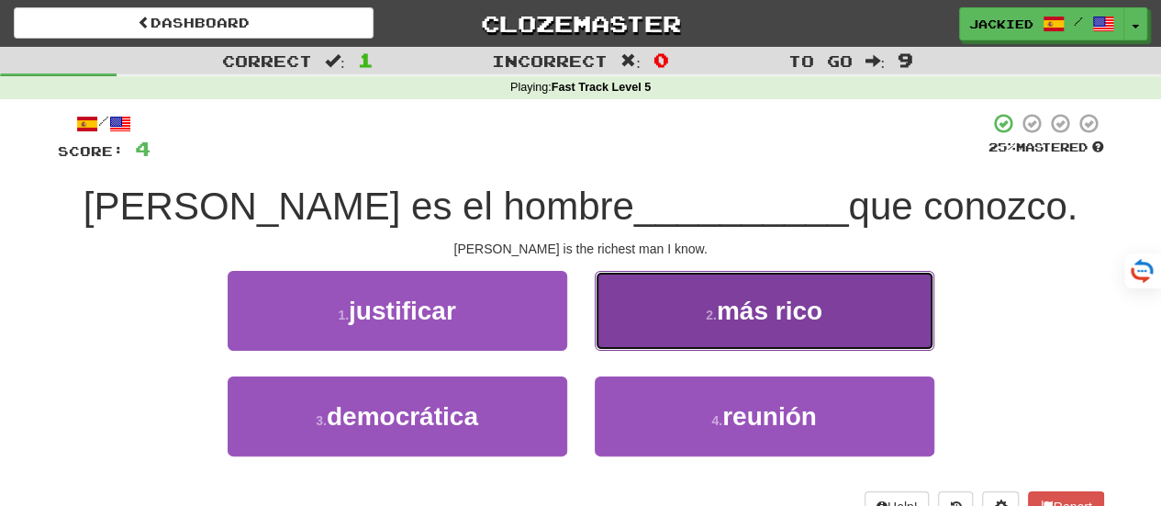
click at [673, 315] on button "2 . más rico" at bounding box center [765, 311] width 340 height 80
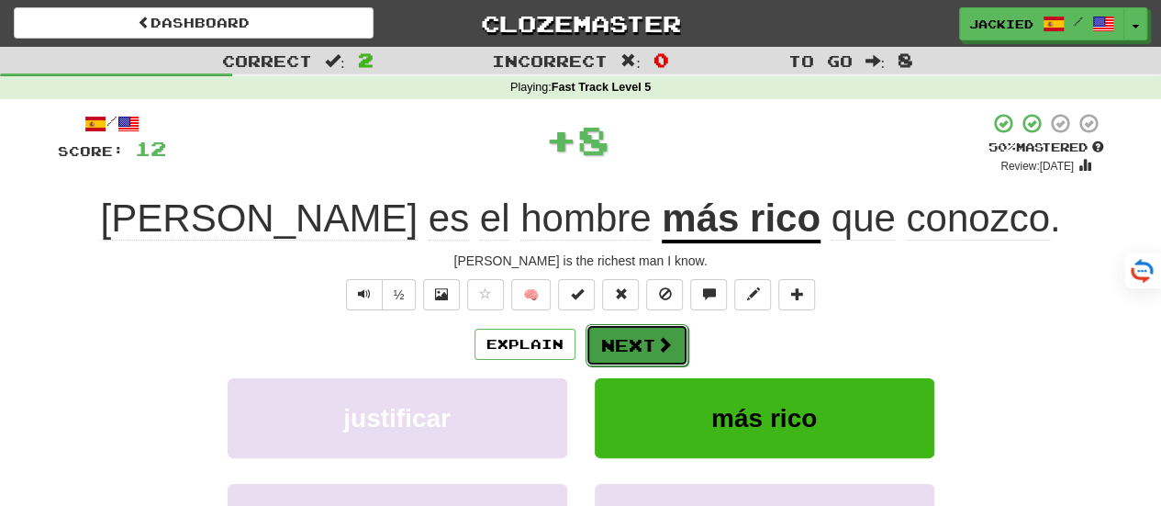
click at [621, 339] on button "Next" at bounding box center [637, 345] width 103 height 42
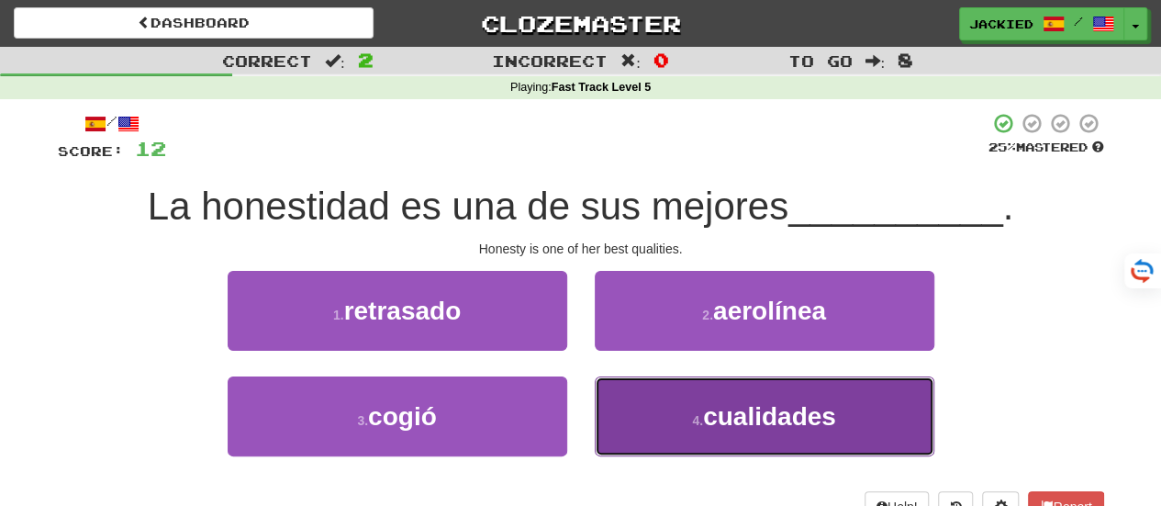
click at [722, 419] on span "cualidades" at bounding box center [769, 416] width 133 height 28
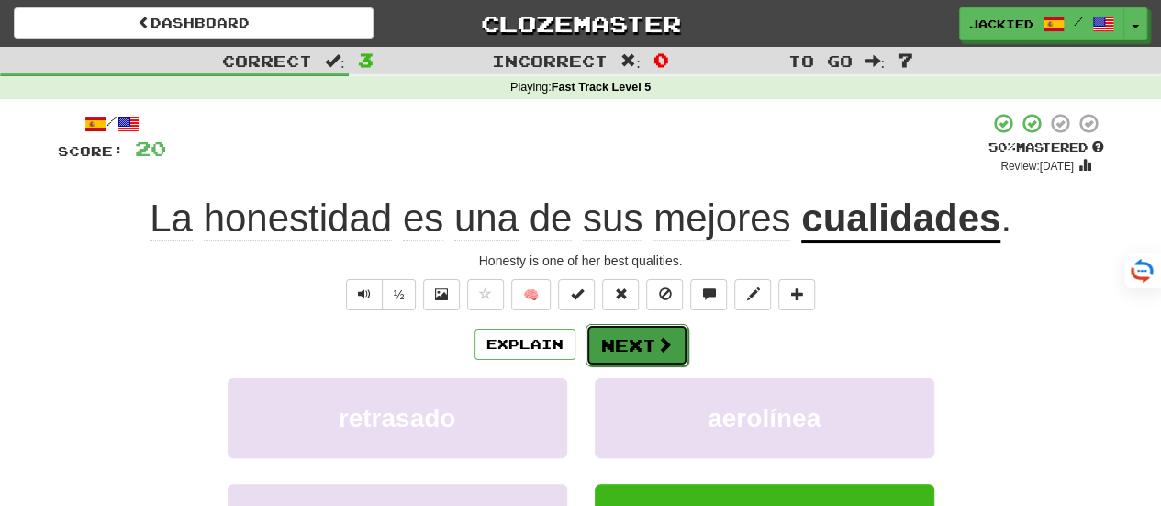
click at [630, 359] on button "Next" at bounding box center [637, 345] width 103 height 42
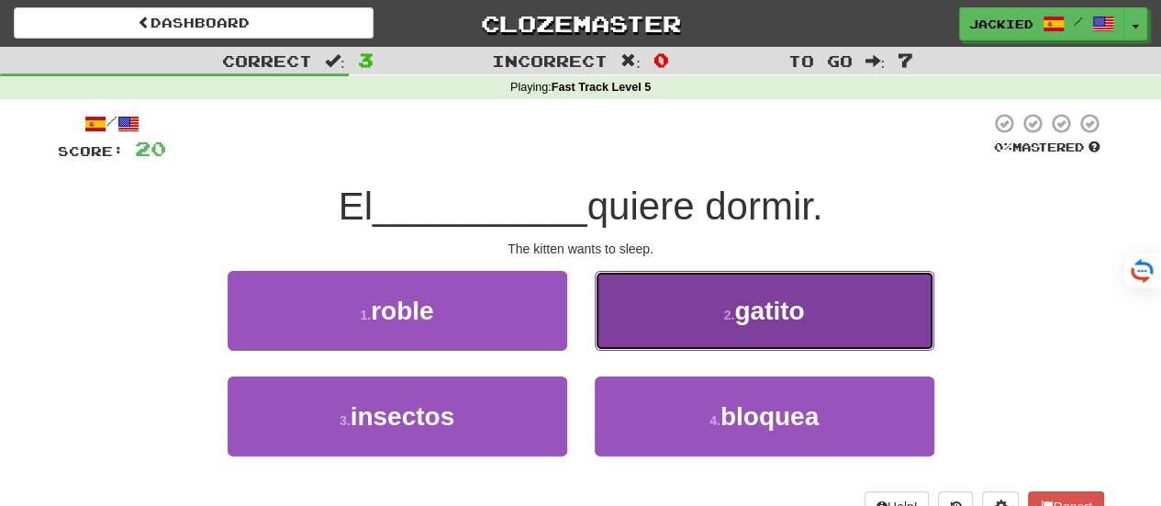
click at [684, 285] on button "2 . gatito" at bounding box center [765, 311] width 340 height 80
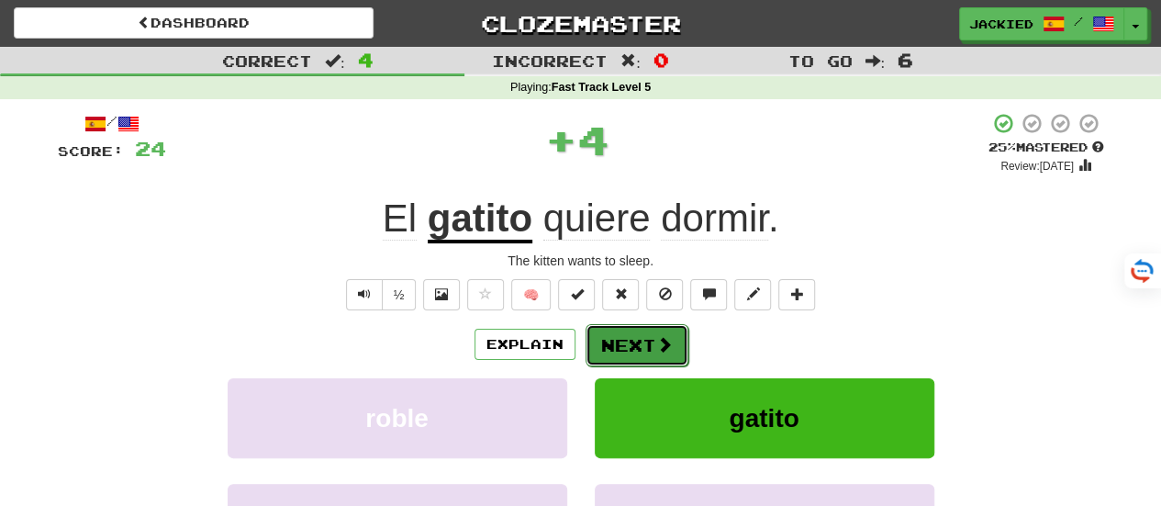
click at [619, 337] on button "Next" at bounding box center [637, 345] width 103 height 42
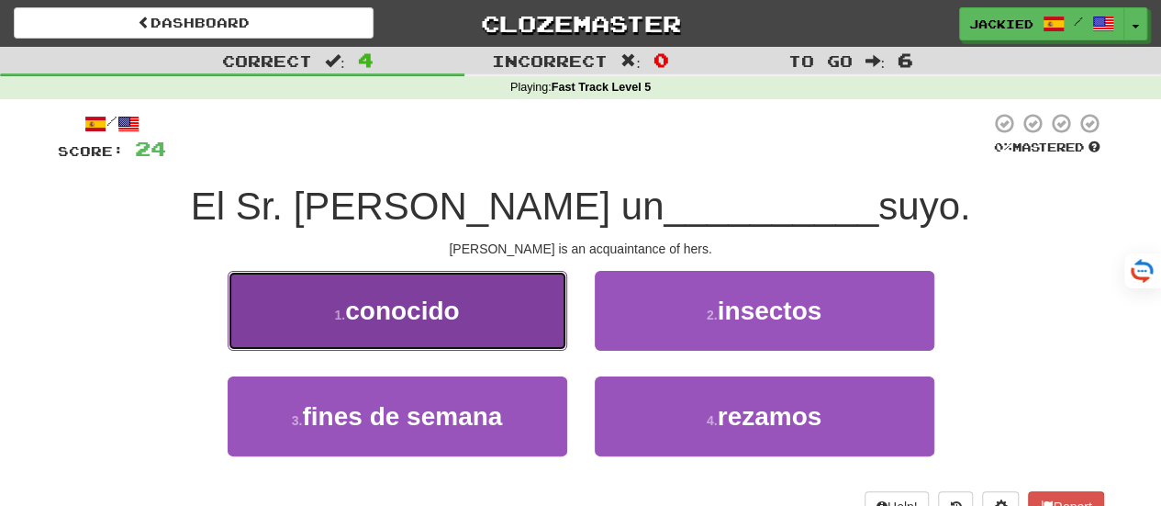
click at [481, 321] on button "1 . conocido" at bounding box center [398, 311] width 340 height 80
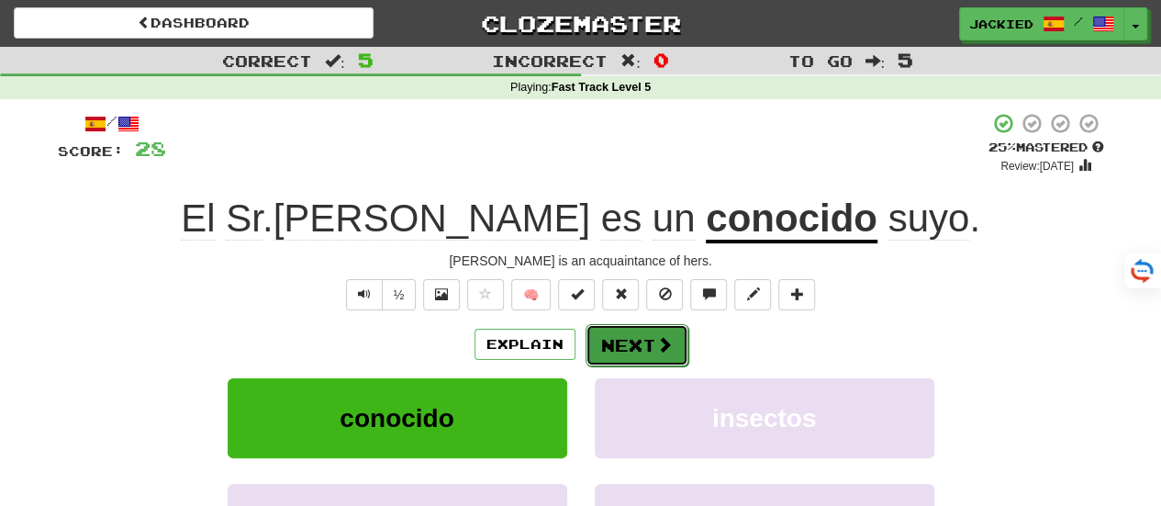
click at [626, 346] on button "Next" at bounding box center [637, 345] width 103 height 42
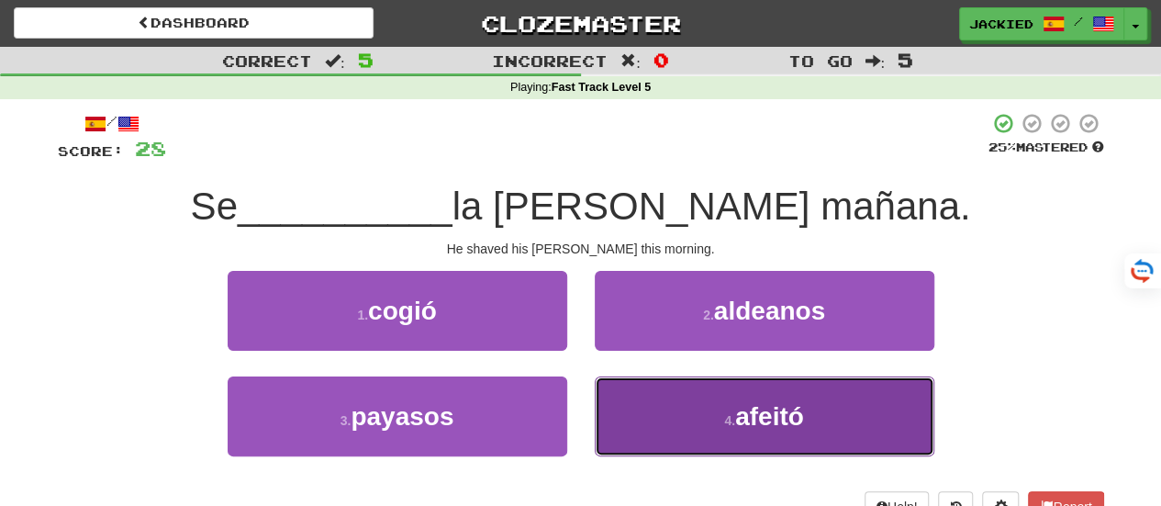
click at [710, 395] on button "4 . afeitó" at bounding box center [765, 416] width 340 height 80
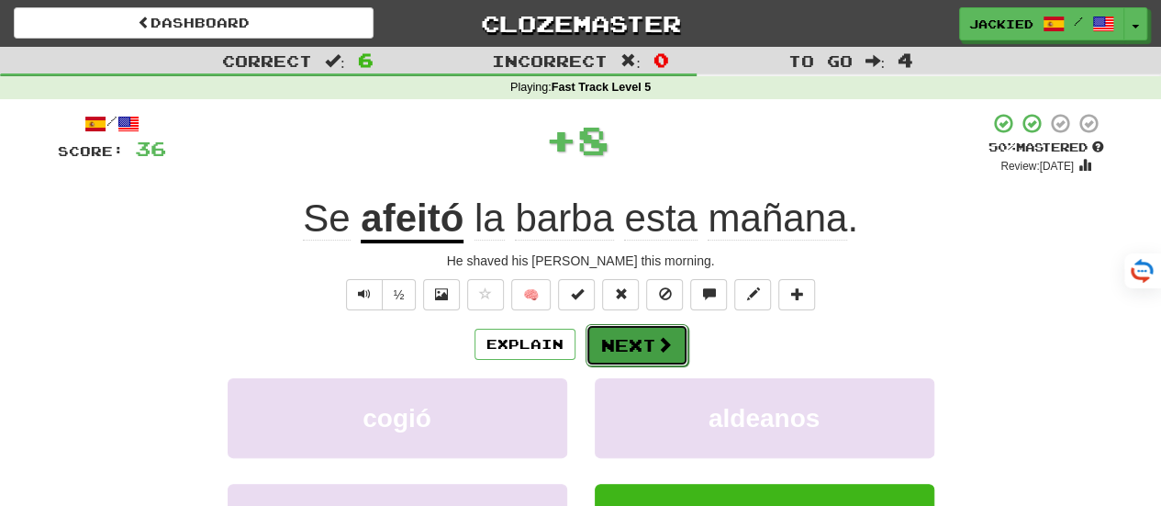
click at [615, 346] on button "Next" at bounding box center [637, 345] width 103 height 42
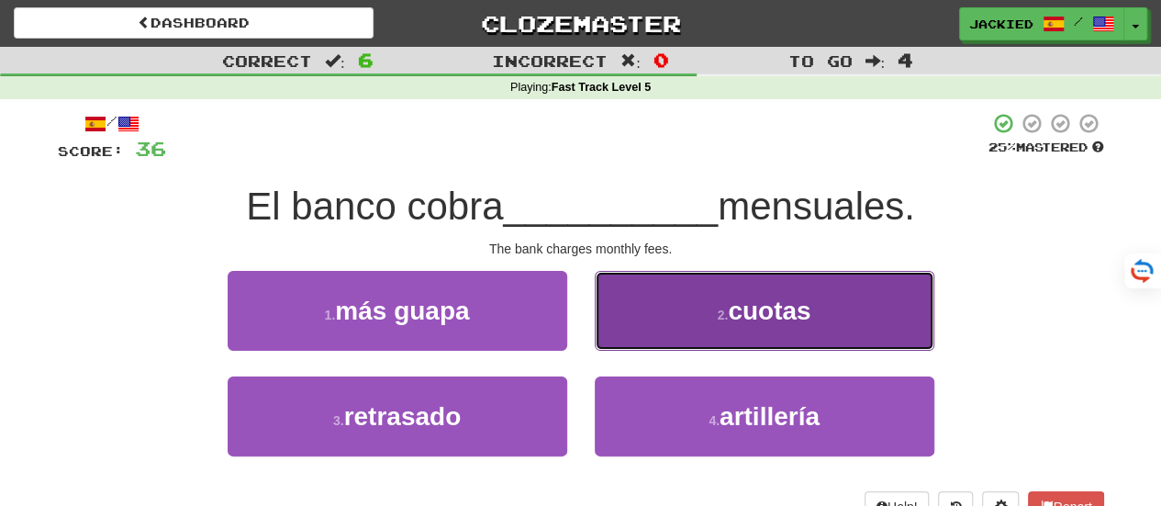
click at [736, 293] on button "2 . [GEOGRAPHIC_DATA]" at bounding box center [765, 311] width 340 height 80
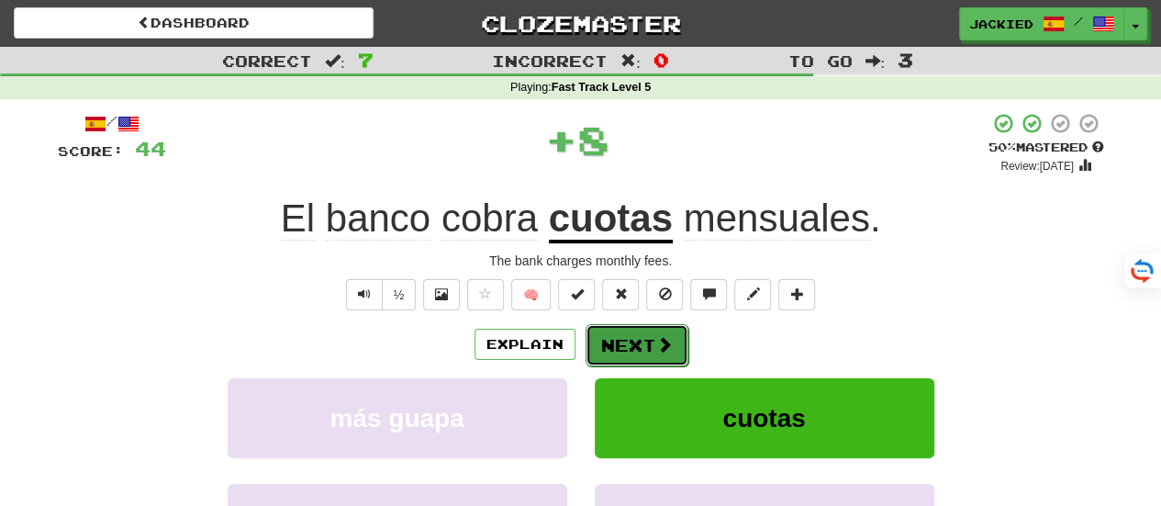
click at [620, 335] on button "Next" at bounding box center [637, 345] width 103 height 42
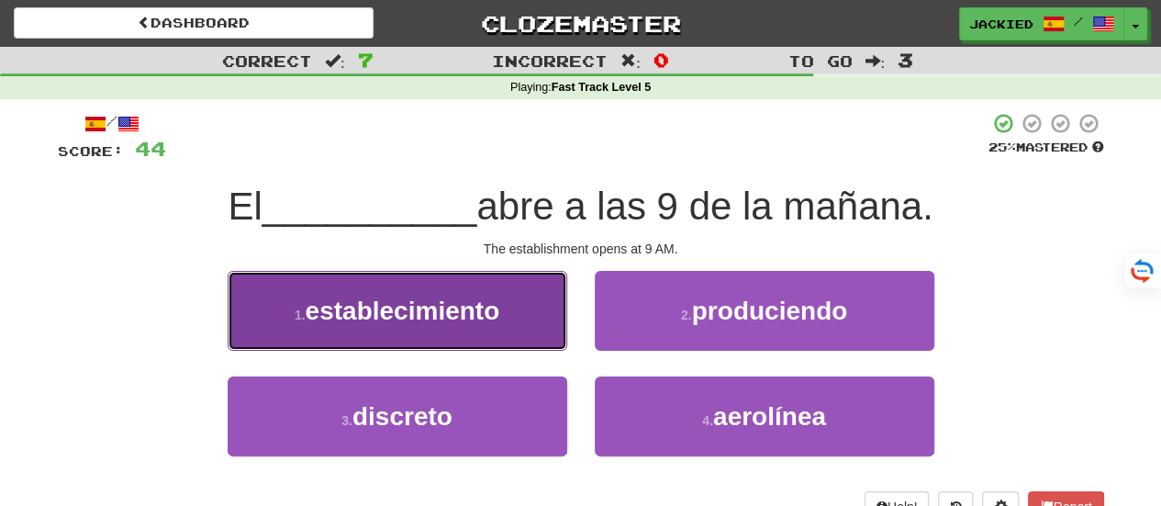
click at [492, 313] on span "establecimiento" at bounding box center [403, 310] width 195 height 28
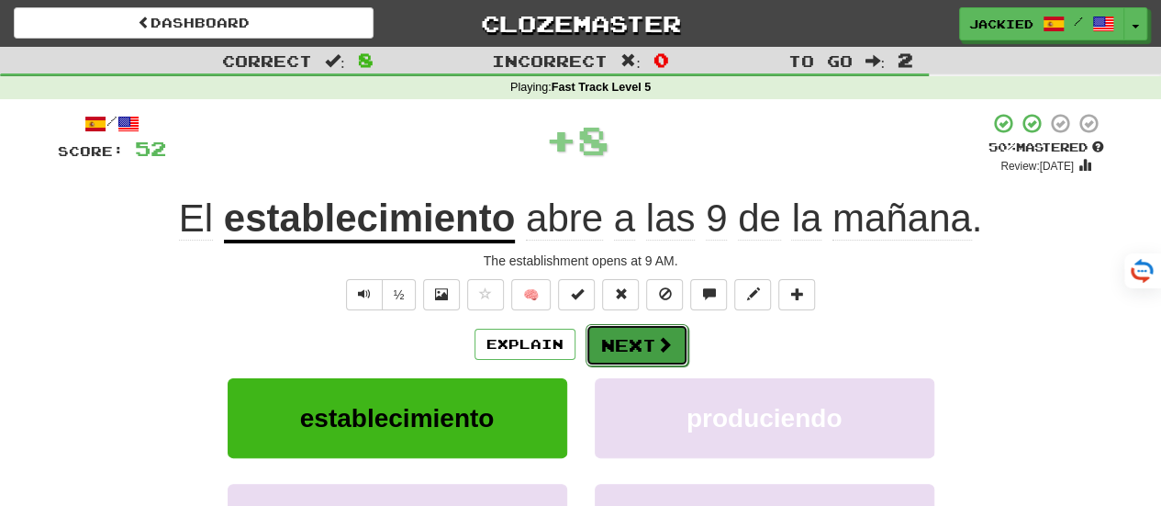
click at [619, 331] on button "Next" at bounding box center [637, 345] width 103 height 42
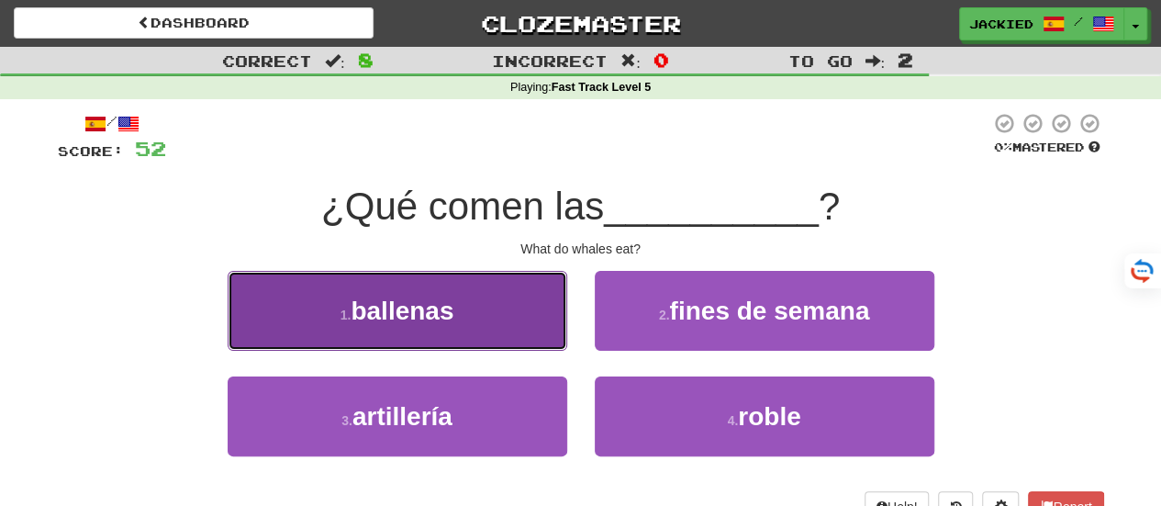
click at [442, 330] on button "1 . [GEOGRAPHIC_DATA]" at bounding box center [398, 311] width 340 height 80
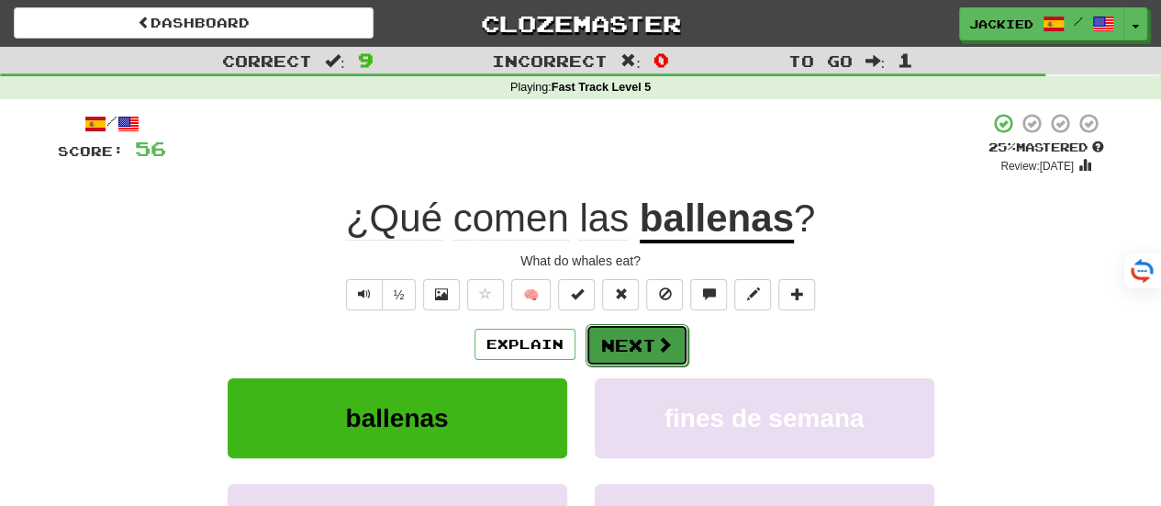
click at [628, 344] on button "Next" at bounding box center [637, 345] width 103 height 42
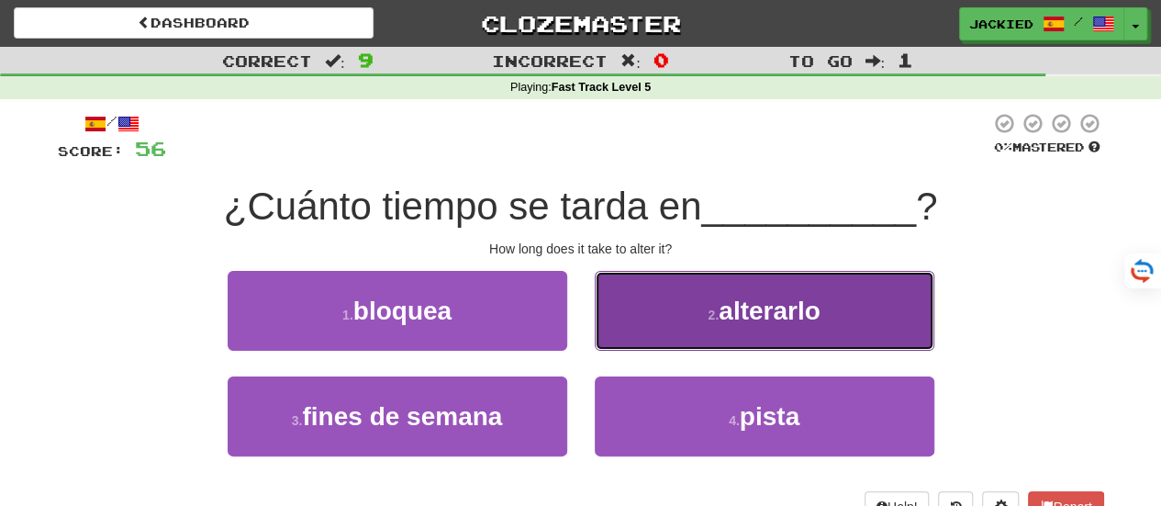
click at [694, 313] on button "2 . [GEOGRAPHIC_DATA]" at bounding box center [765, 311] width 340 height 80
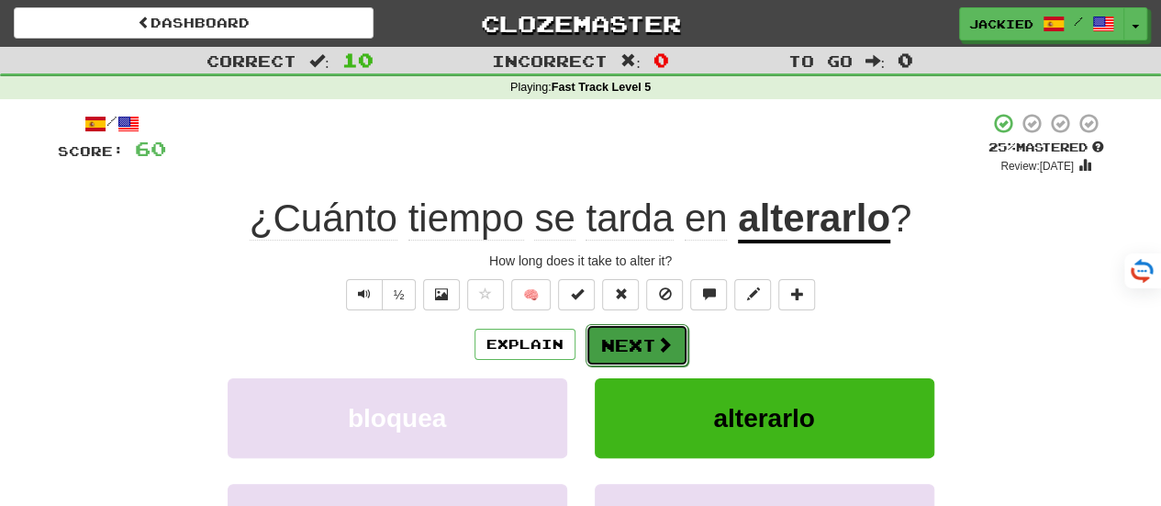
click at [637, 343] on button "Next" at bounding box center [637, 345] width 103 height 42
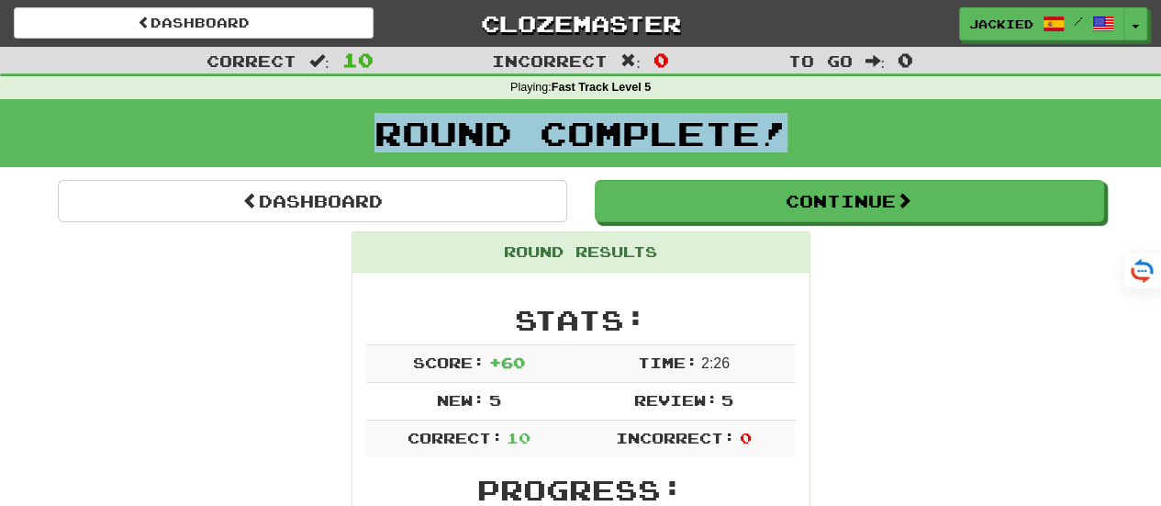
drag, startPoint x: 1157, startPoint y: 87, endPoint x: 1160, endPoint y: 135, distance: 47.8
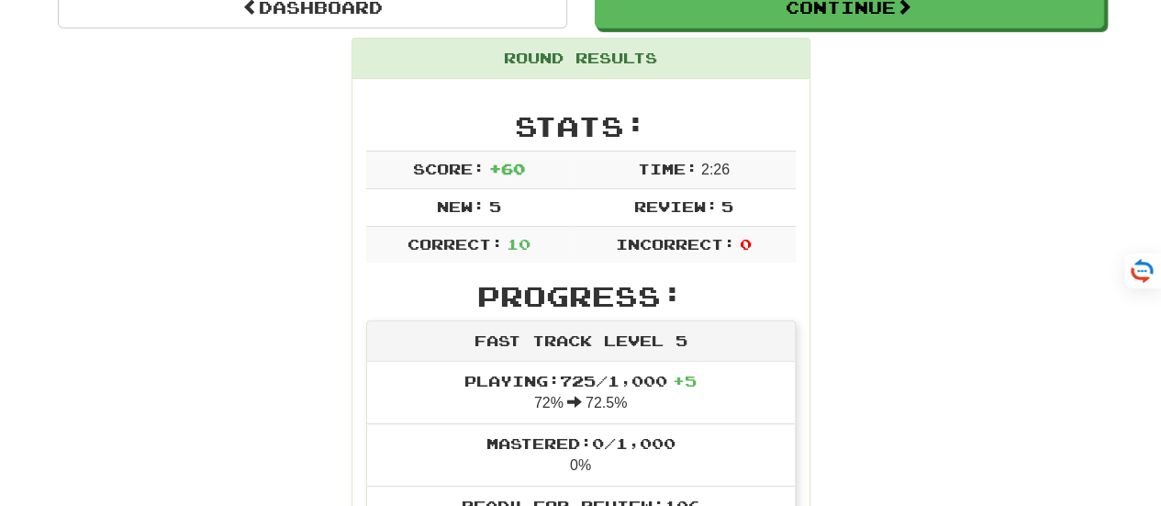
scroll to position [197, 0]
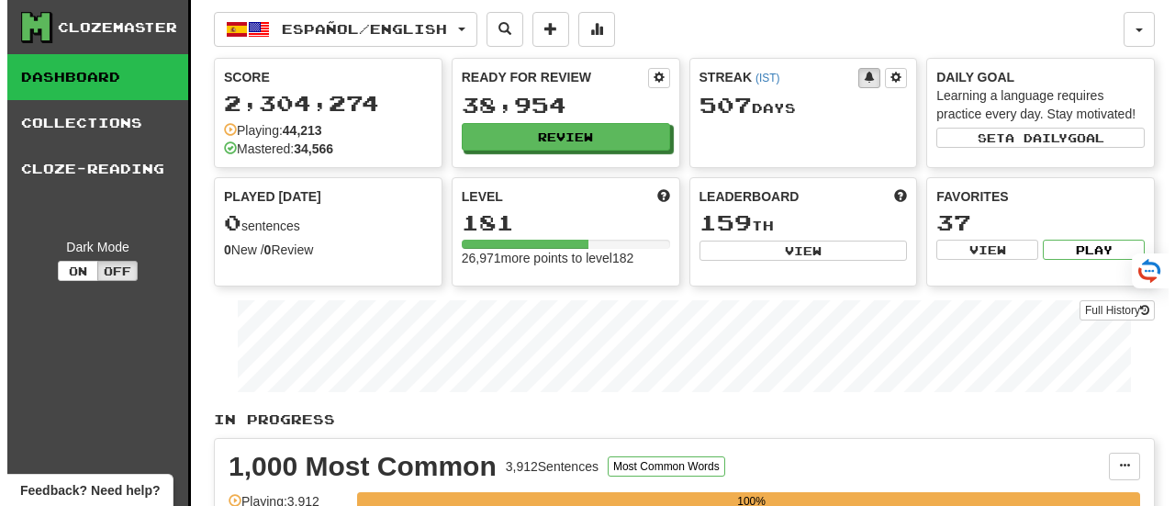
scroll to position [2853, 0]
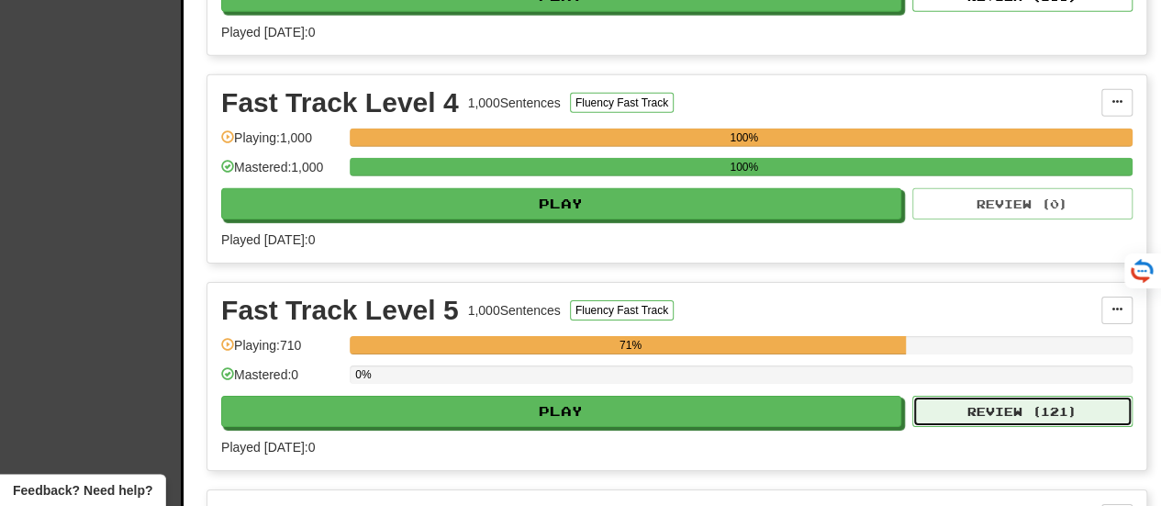
drag, startPoint x: 0, startPoint y: 0, endPoint x: 1053, endPoint y: 397, distance: 1125.3
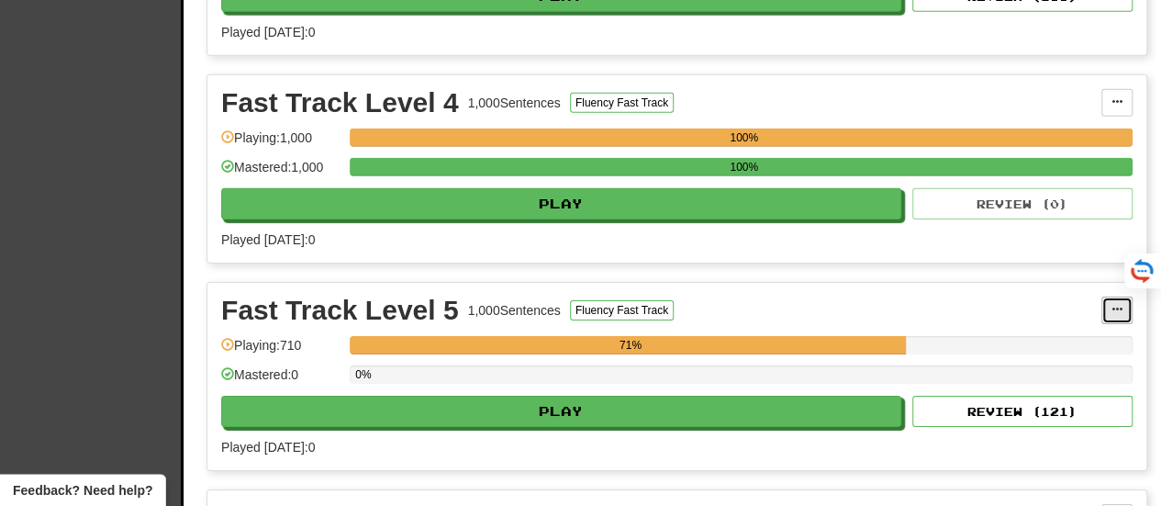
drag, startPoint x: 1053, startPoint y: 397, endPoint x: 1106, endPoint y: 281, distance: 128.2
click at [1106, 296] on button at bounding box center [1116, 310] width 31 height 28
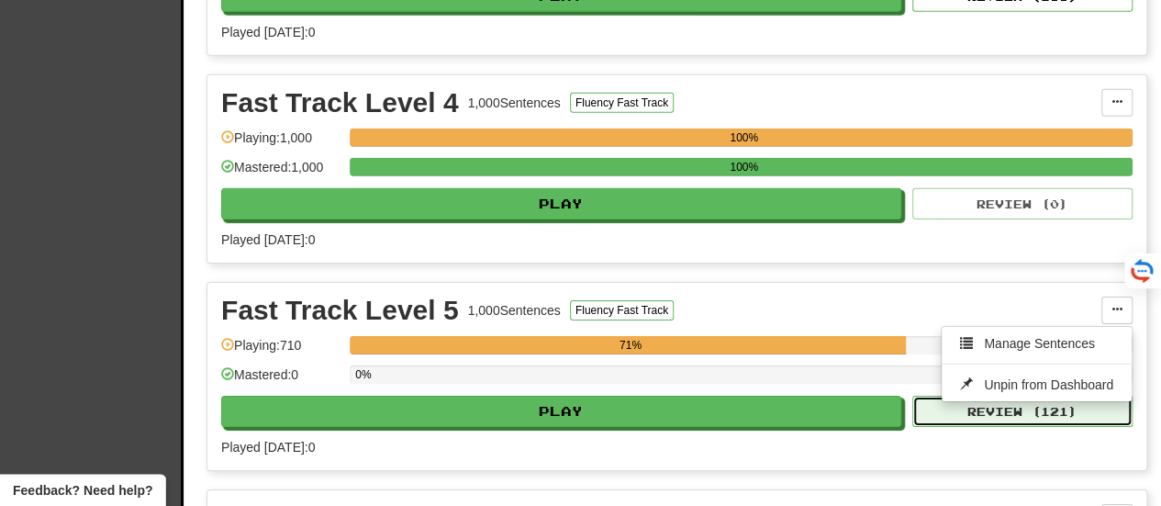
click at [1010, 396] on button "Review ( 121 )" at bounding box center [1022, 411] width 220 height 31
select select "**"
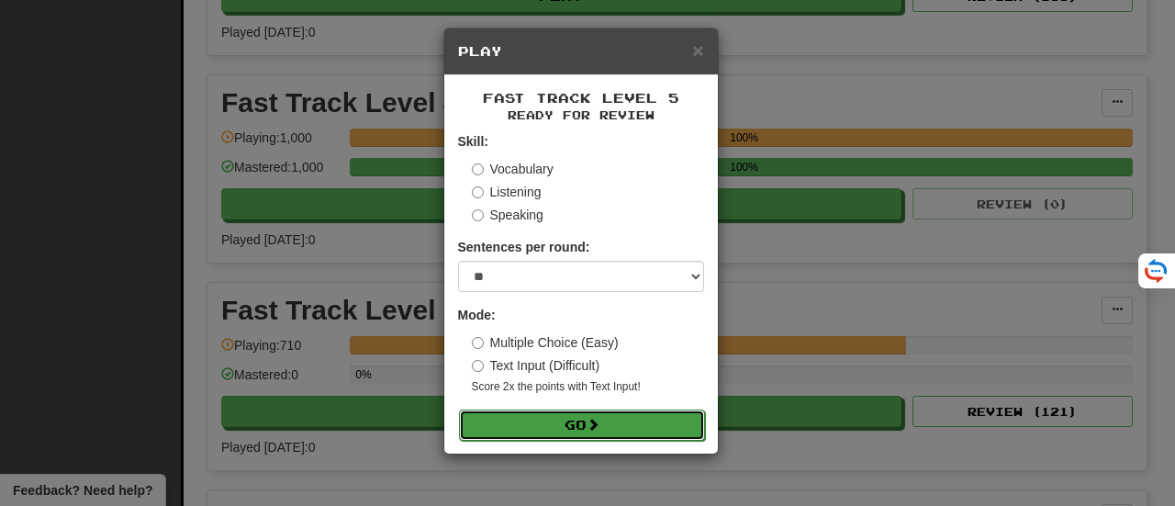
click at [588, 409] on button "Go" at bounding box center [582, 424] width 246 height 31
click at [586, 430] on button "Go" at bounding box center [582, 424] width 246 height 31
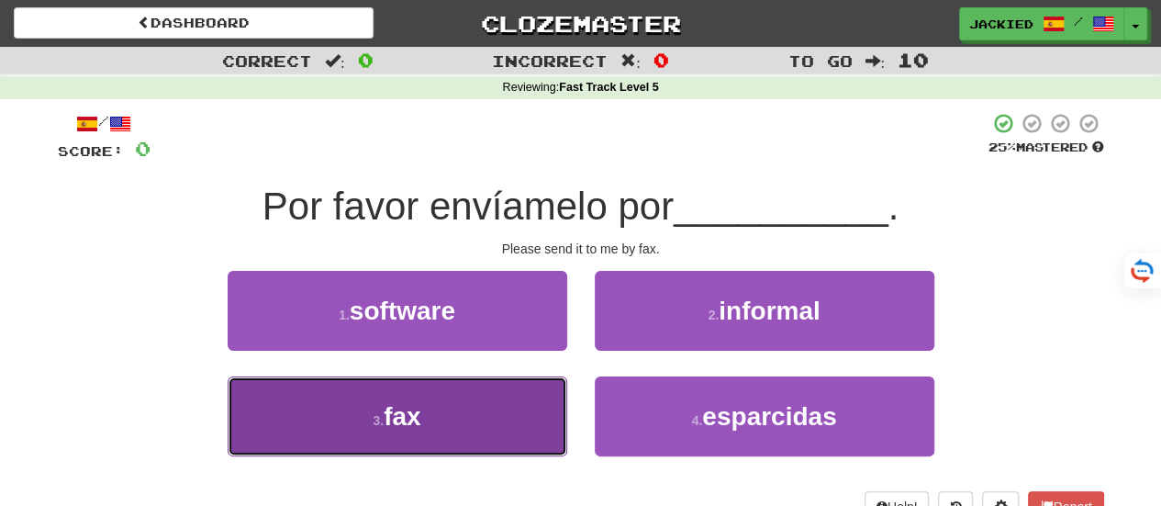
click at [430, 407] on button "3 . fax" at bounding box center [398, 416] width 340 height 80
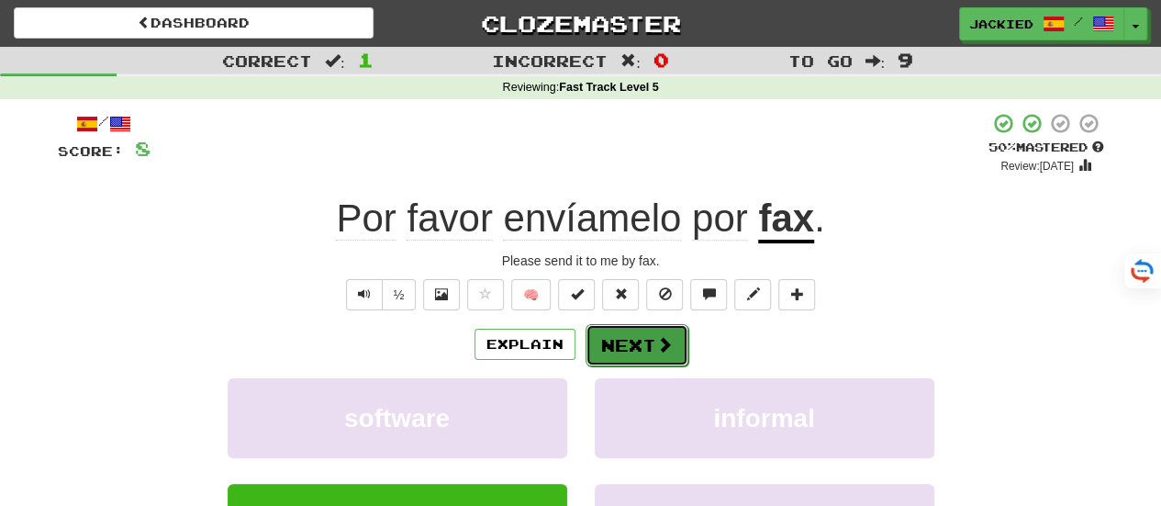
click at [628, 345] on button "Next" at bounding box center [637, 345] width 103 height 42
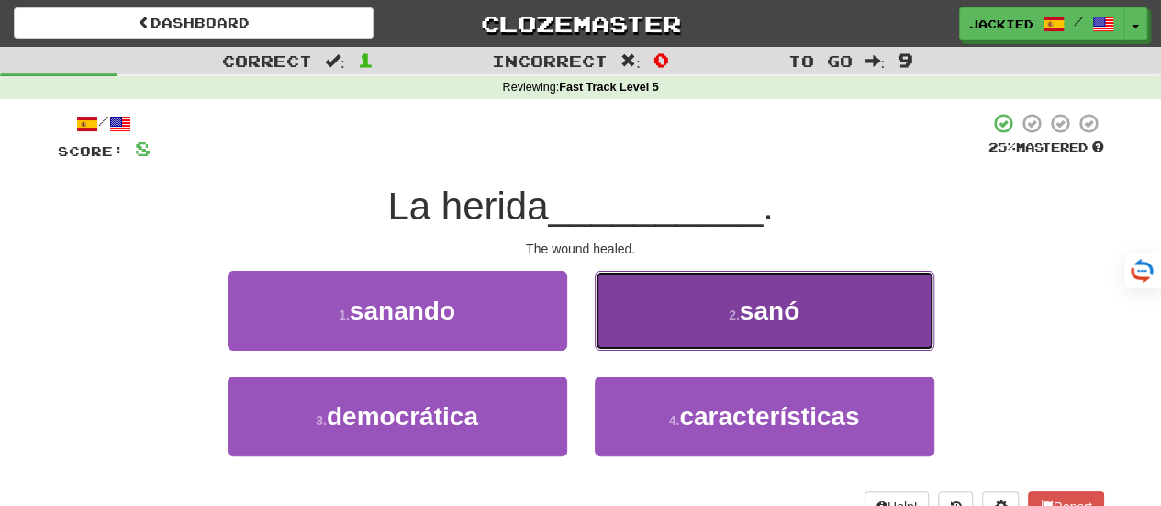
click at [681, 304] on button "2 . sanó" at bounding box center [765, 311] width 340 height 80
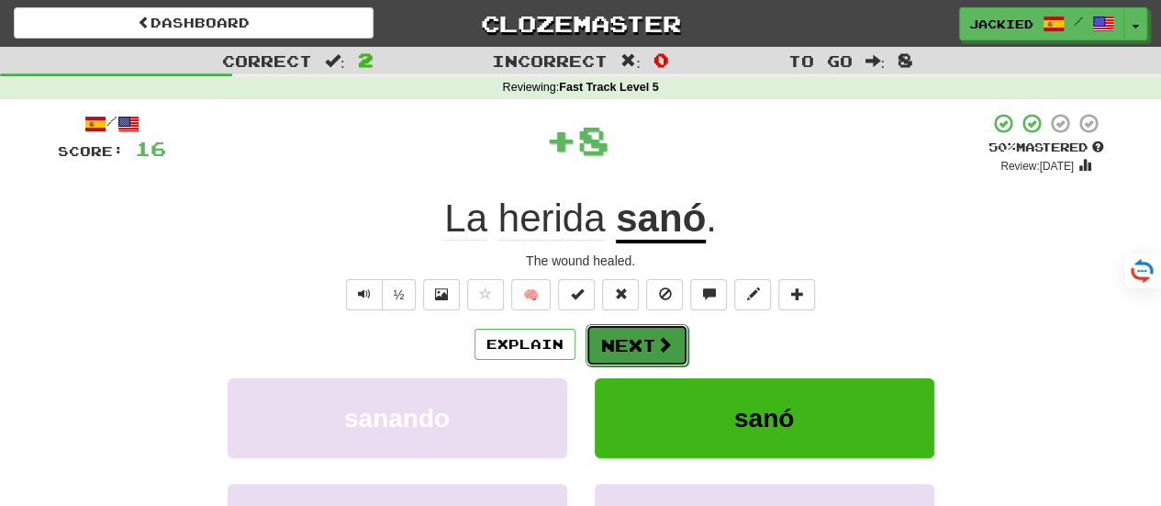
click at [609, 344] on button "Next" at bounding box center [637, 345] width 103 height 42
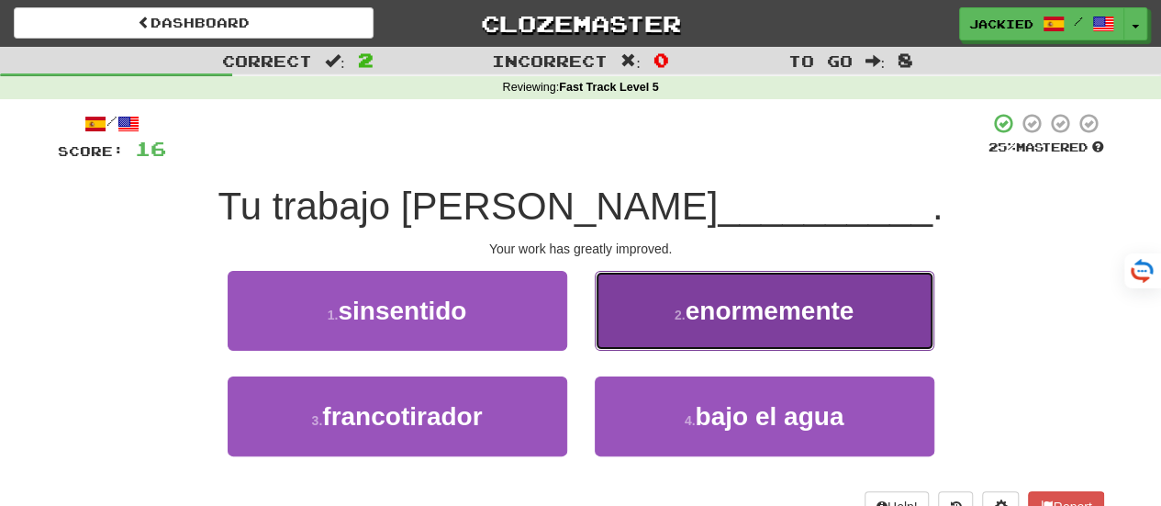
click at [663, 330] on button "2 . enormemente" at bounding box center [765, 311] width 340 height 80
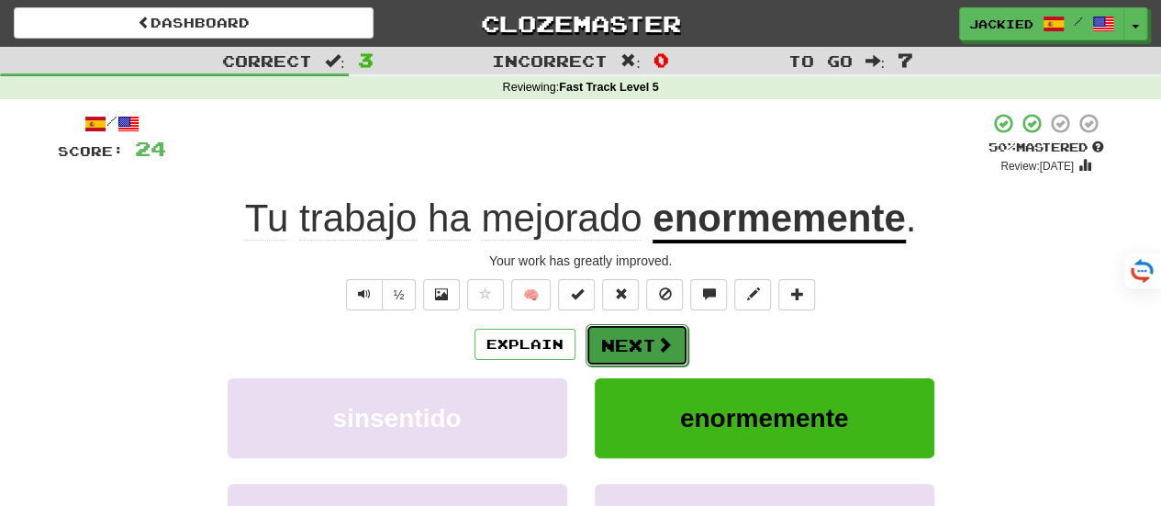
click at [629, 344] on button "Next" at bounding box center [637, 345] width 103 height 42
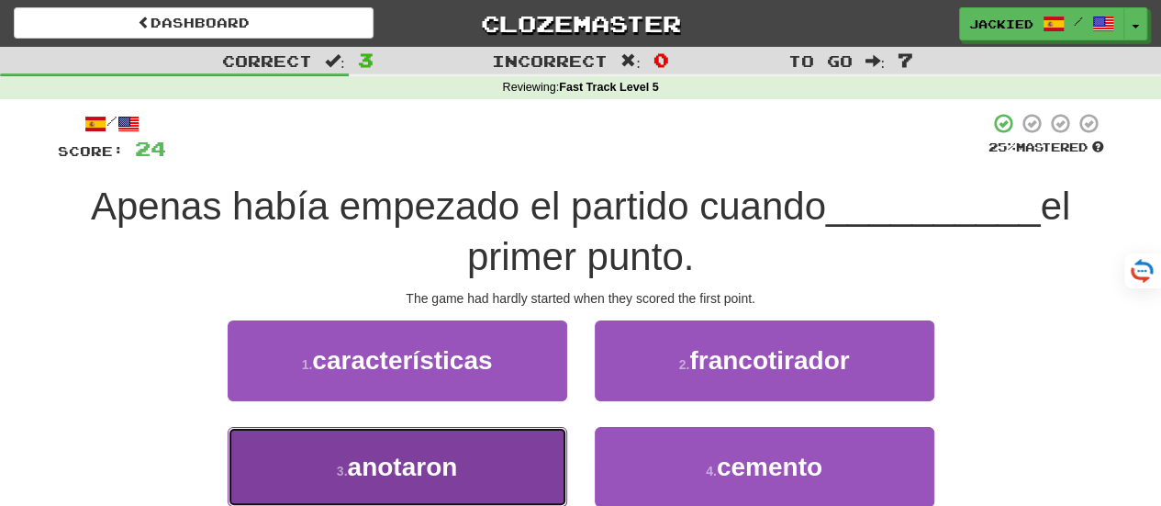
click at [500, 445] on button "3 . anotaron" at bounding box center [398, 467] width 340 height 80
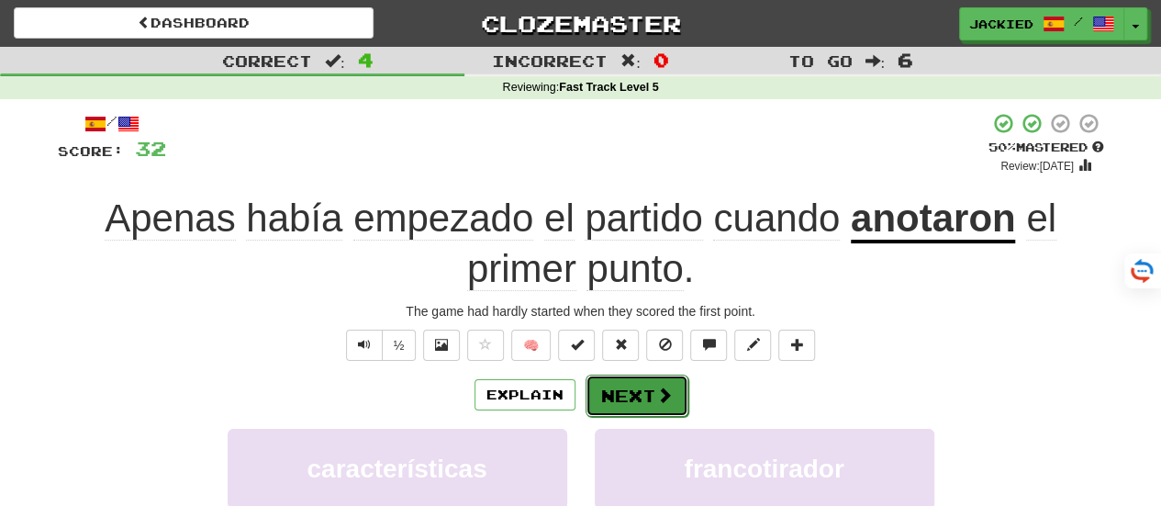
click at [609, 390] on button "Next" at bounding box center [637, 395] width 103 height 42
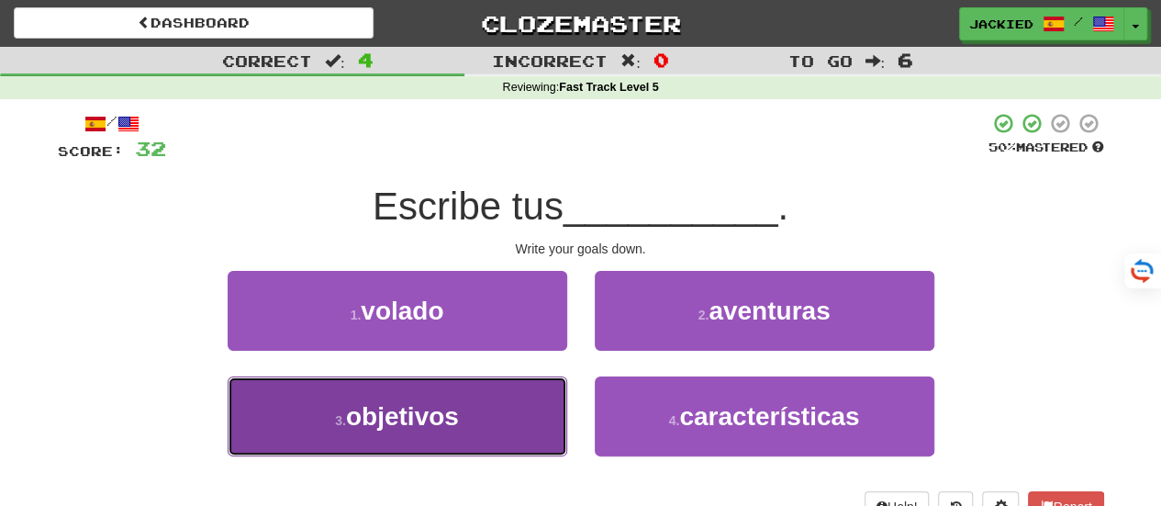
click at [511, 384] on button "3 . objetivos" at bounding box center [398, 416] width 340 height 80
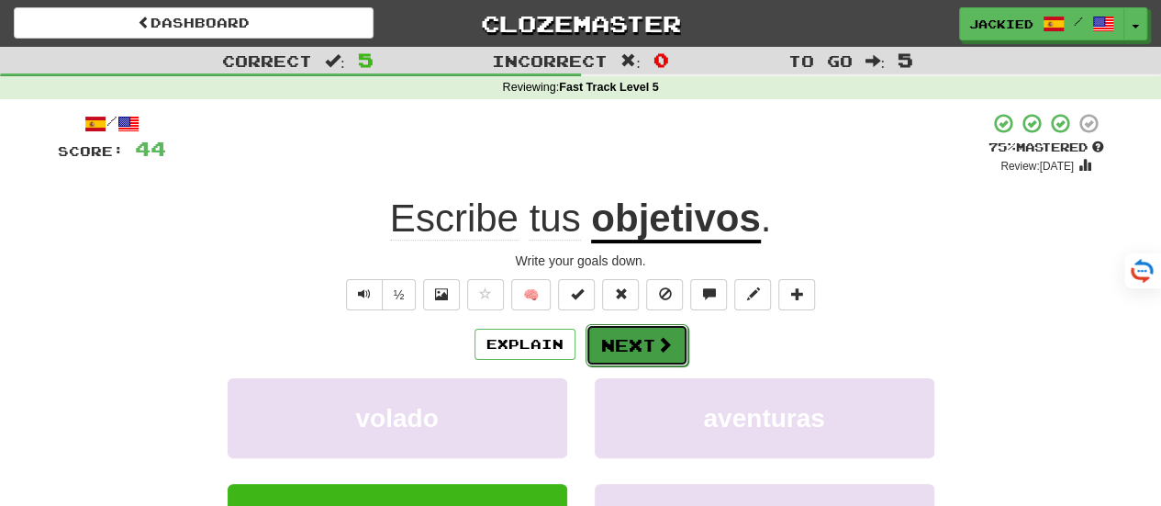
click at [617, 351] on button "Next" at bounding box center [637, 345] width 103 height 42
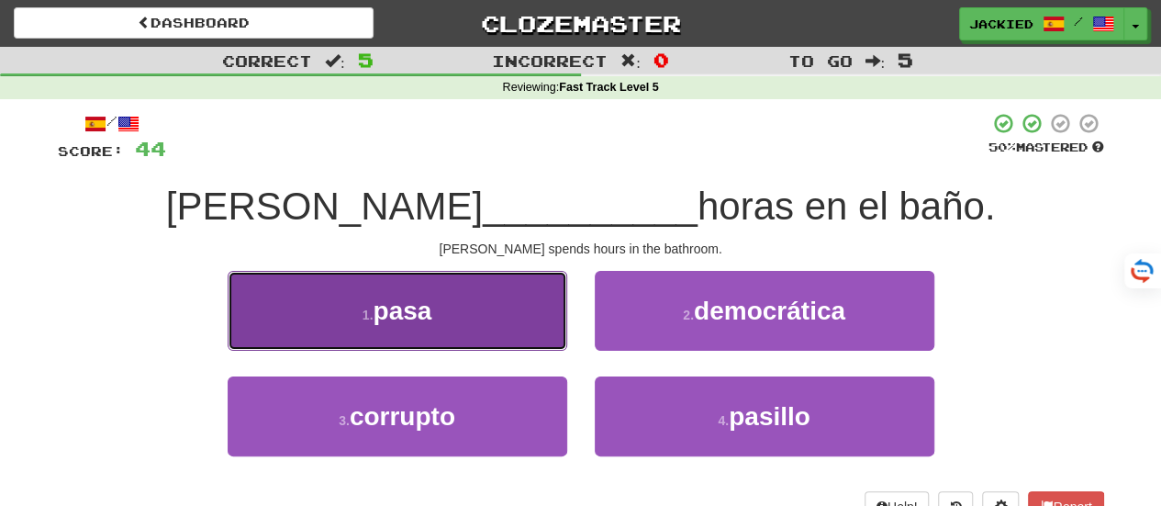
click at [457, 296] on button "1 . pasa" at bounding box center [398, 311] width 340 height 80
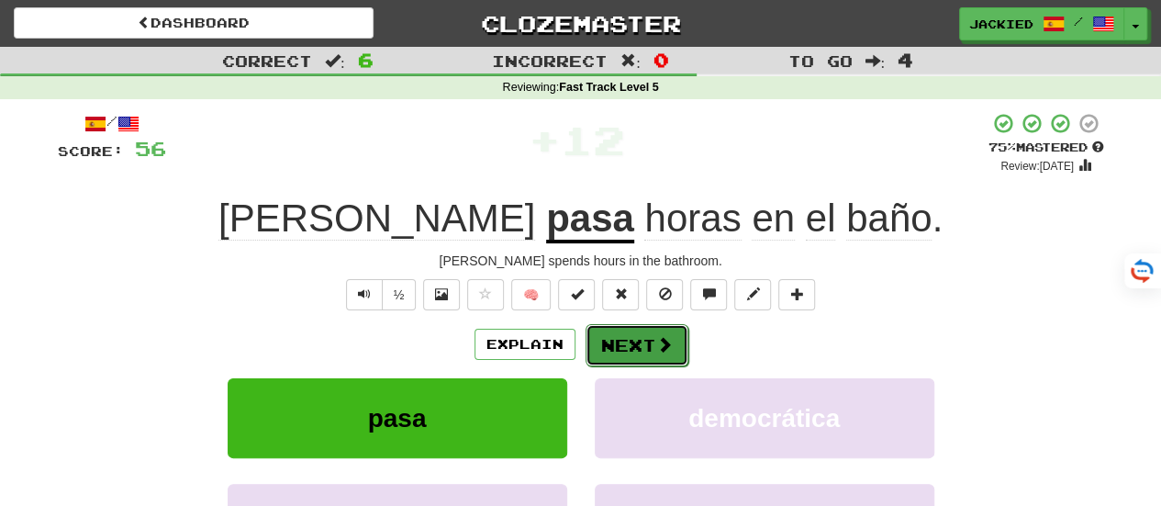
click at [613, 346] on button "Next" at bounding box center [637, 345] width 103 height 42
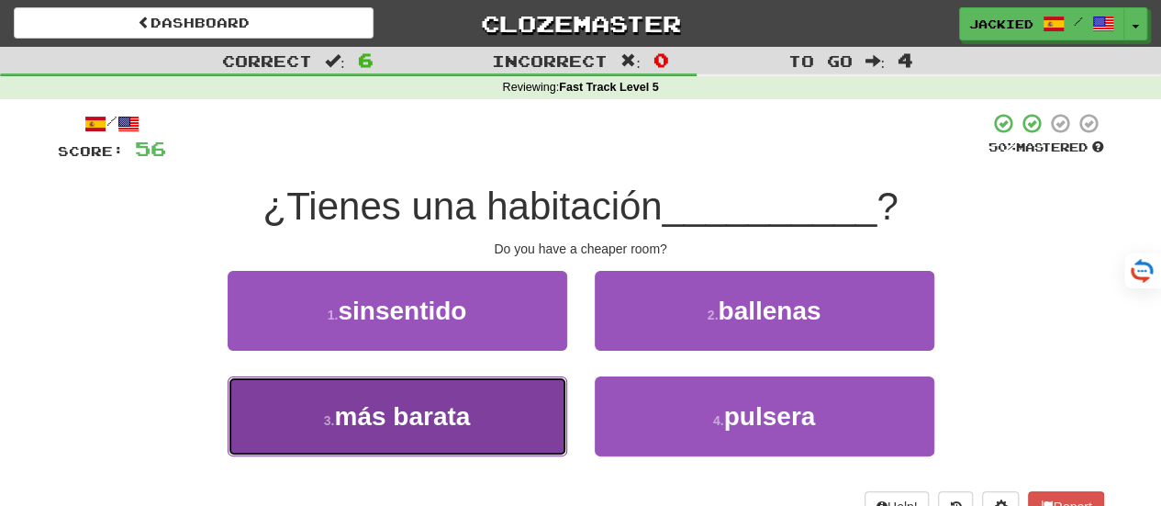
click at [516, 402] on button "3 . más barata" at bounding box center [398, 416] width 340 height 80
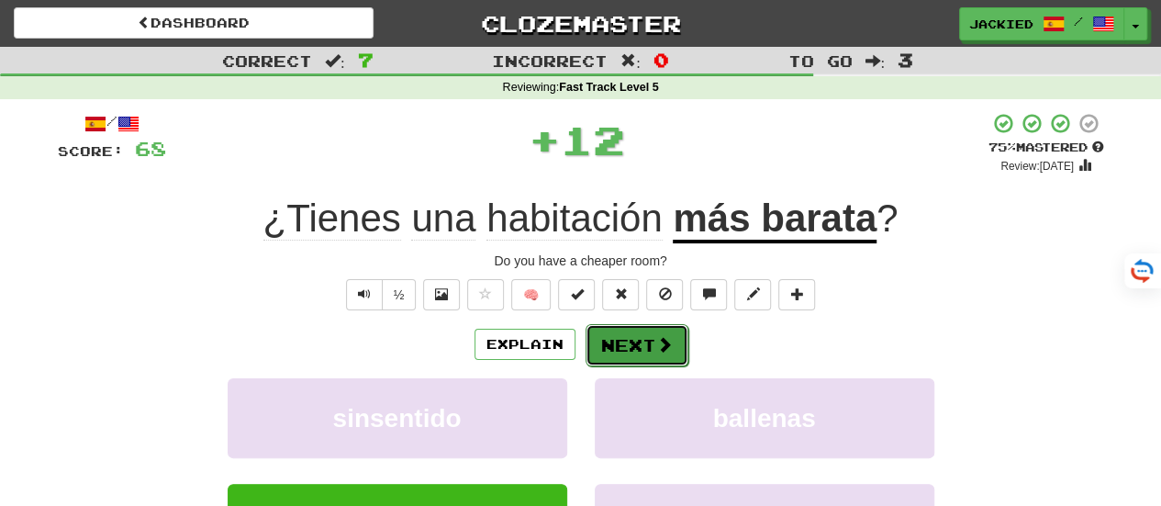
click at [628, 349] on button "Next" at bounding box center [637, 345] width 103 height 42
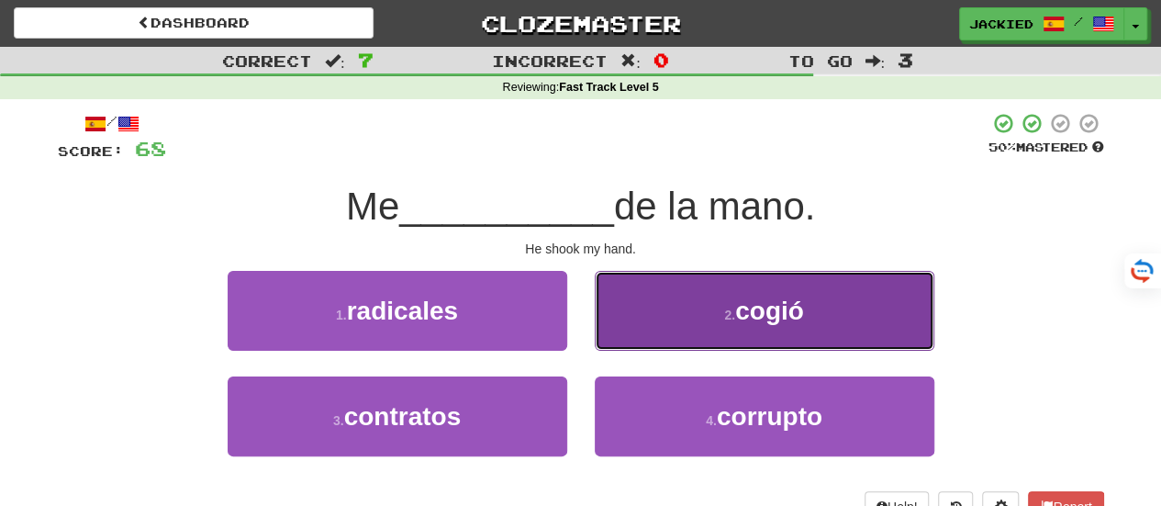
click at [650, 322] on button "2 . cogió" at bounding box center [765, 311] width 340 height 80
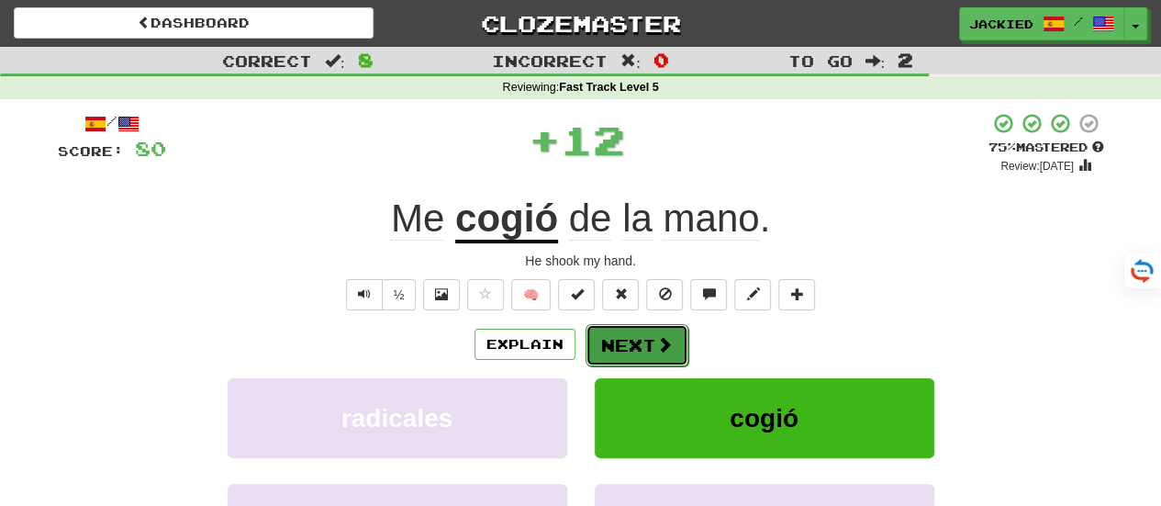
click at [619, 351] on button "Next" at bounding box center [637, 345] width 103 height 42
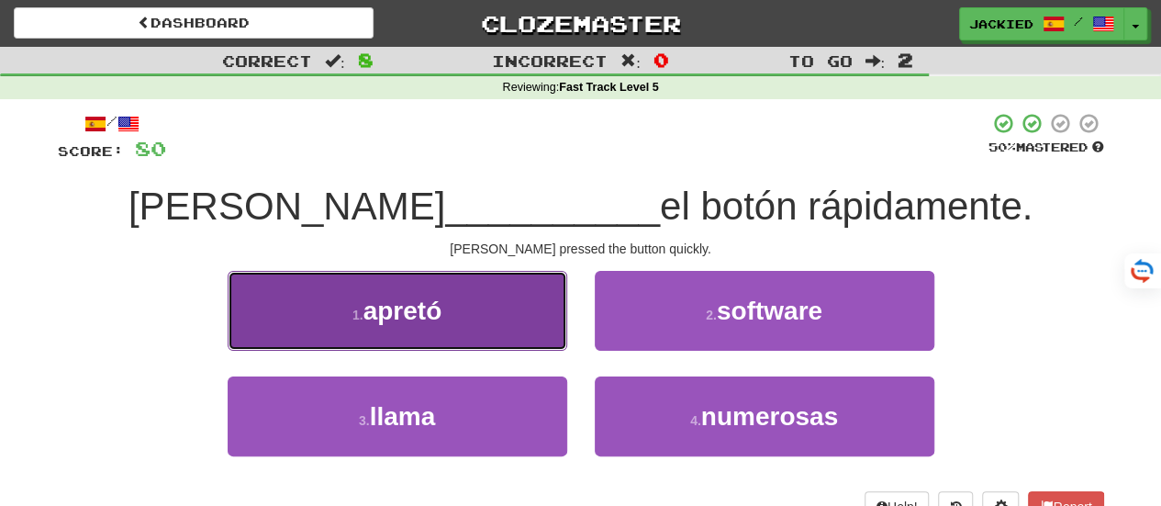
click at [474, 290] on button "1 . apretó" at bounding box center [398, 311] width 340 height 80
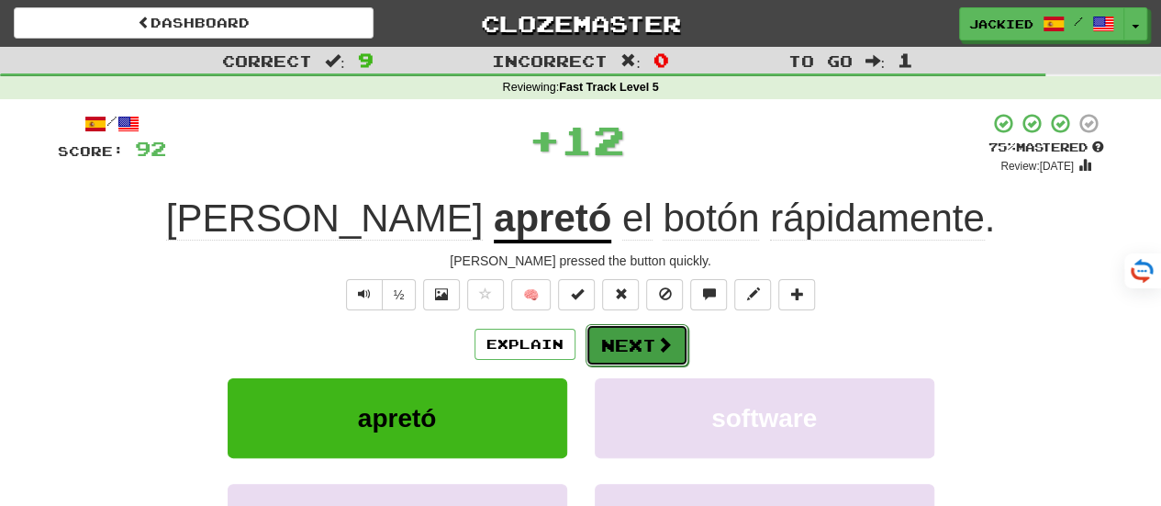
click at [631, 334] on button "Next" at bounding box center [637, 345] width 103 height 42
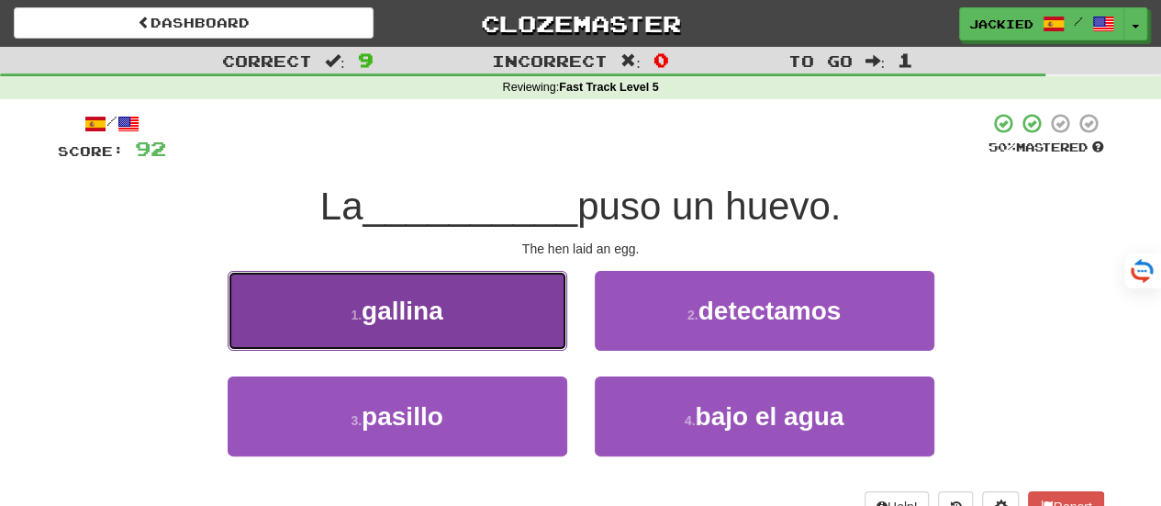
click at [463, 317] on button "1 . gallina" at bounding box center [398, 311] width 340 height 80
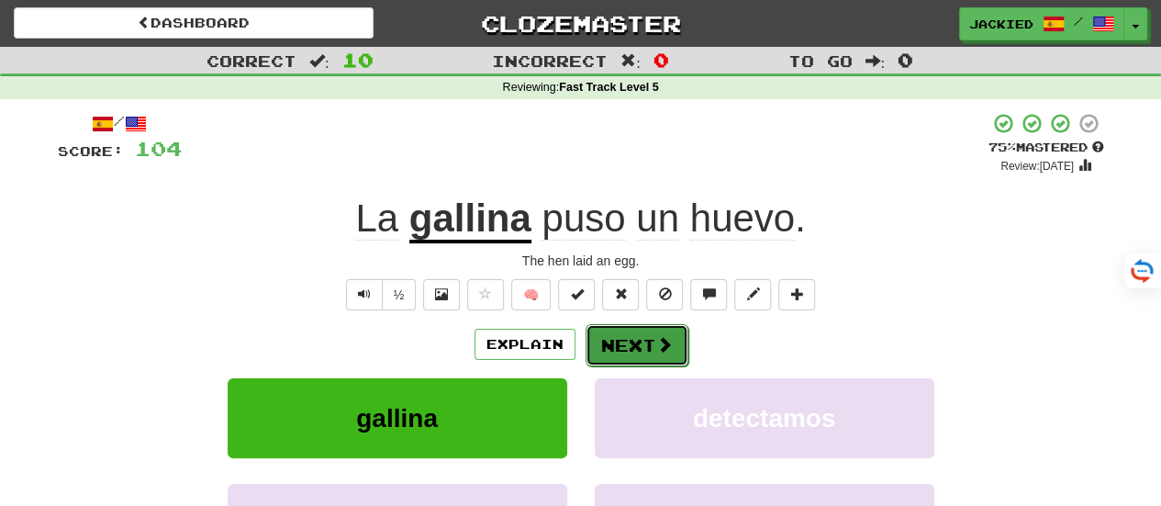
click at [601, 335] on button "Next" at bounding box center [637, 345] width 103 height 42
